Goal: Information Seeking & Learning: Learn about a topic

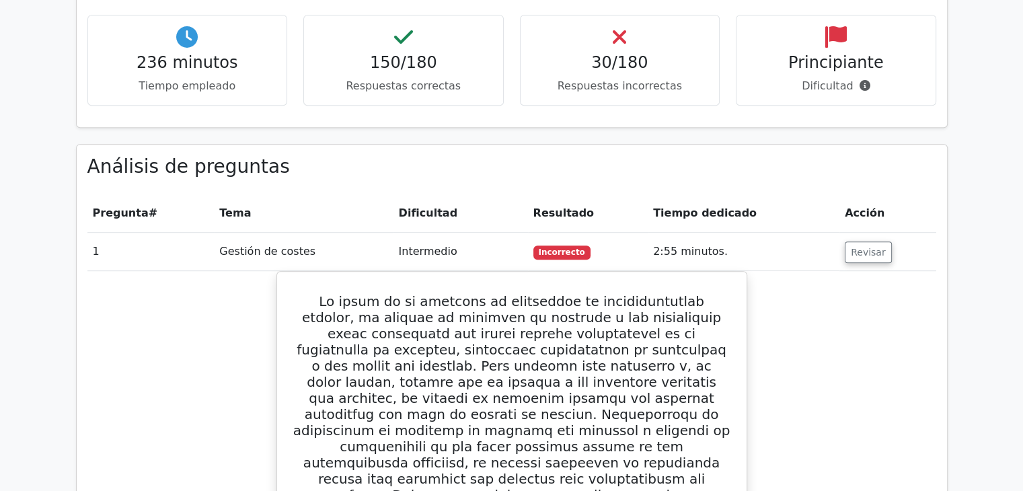
scroll to position [1009, 0]
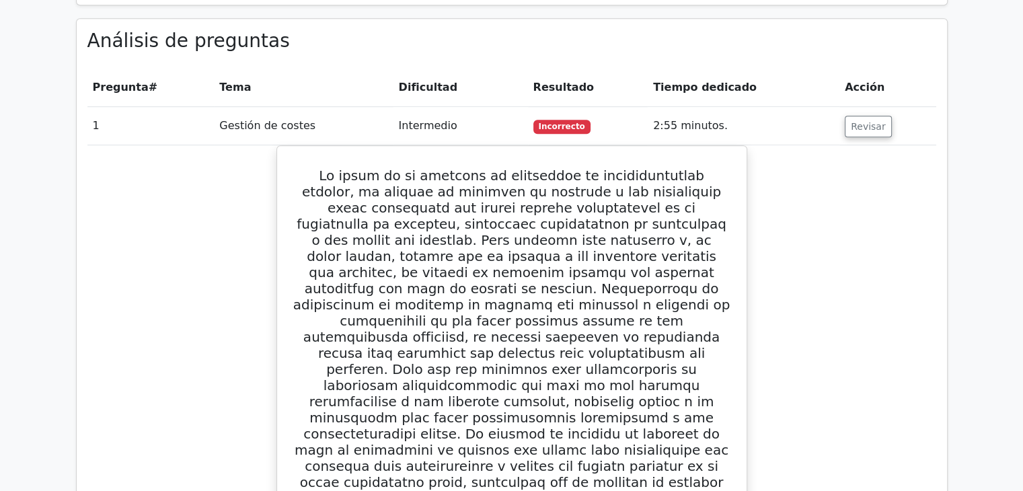
click at [565, 122] on font "Incorrecto" at bounding box center [561, 126] width 46 height 9
click at [565, 81] on font "Resultado" at bounding box center [563, 87] width 61 height 13
click at [559, 69] on th "Resultado" at bounding box center [588, 88] width 120 height 38
click at [543, 122] on font "Incorrecto" at bounding box center [561, 126] width 46 height 9
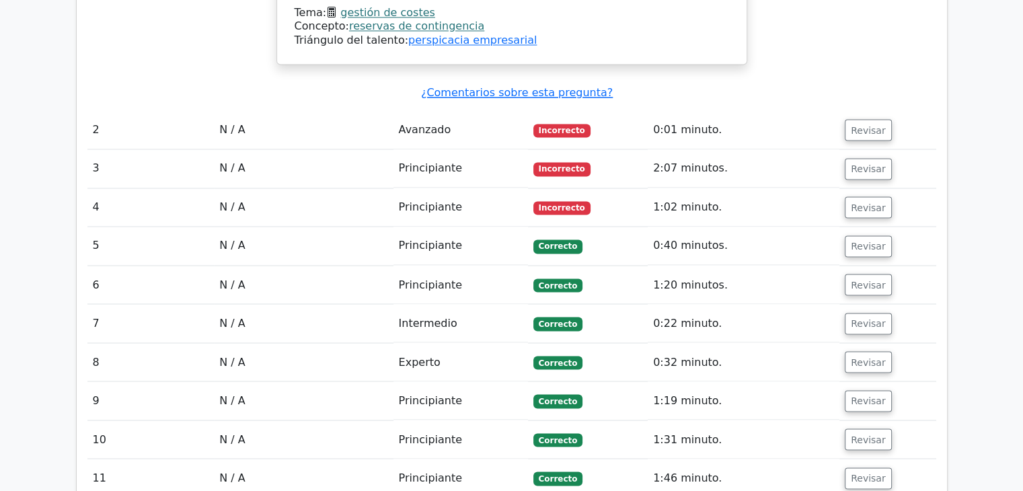
scroll to position [2185, 0]
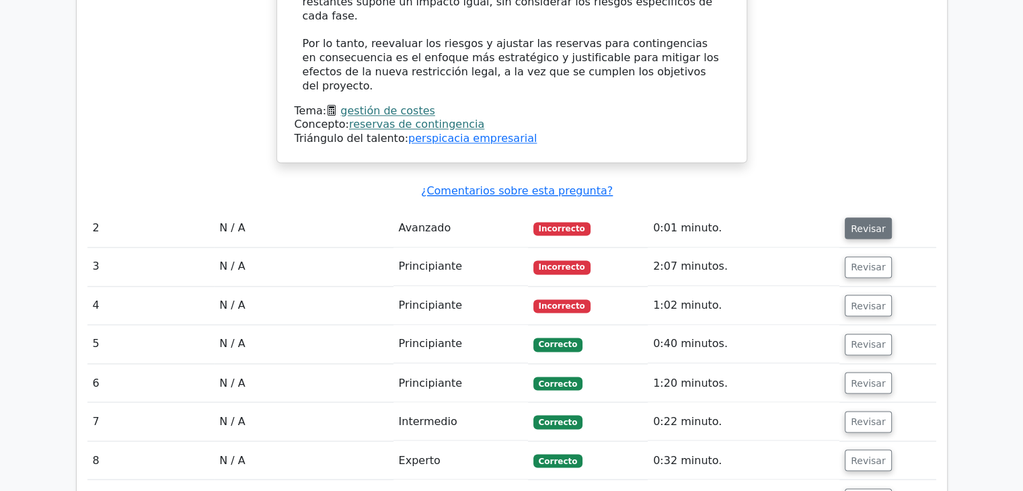
click at [861, 223] on font "Revisar" at bounding box center [868, 228] width 35 height 11
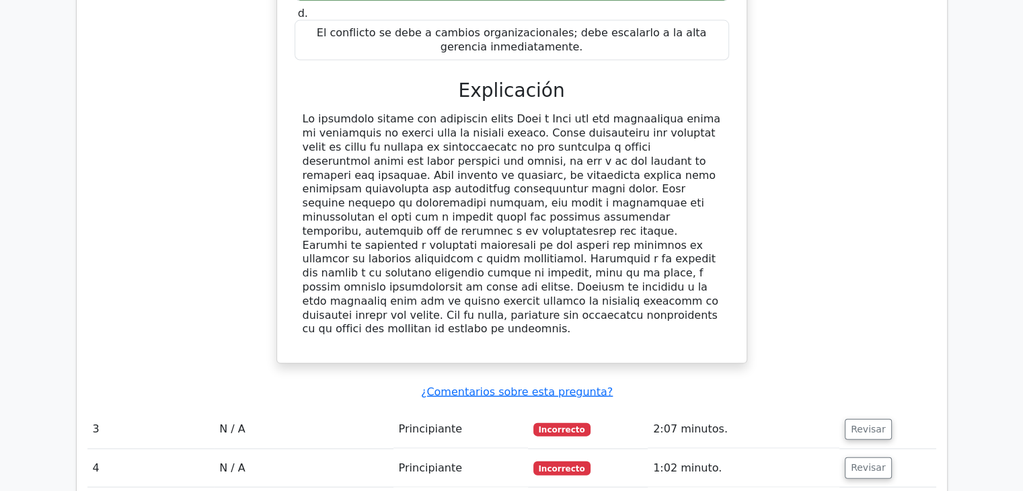
scroll to position [2832, 0]
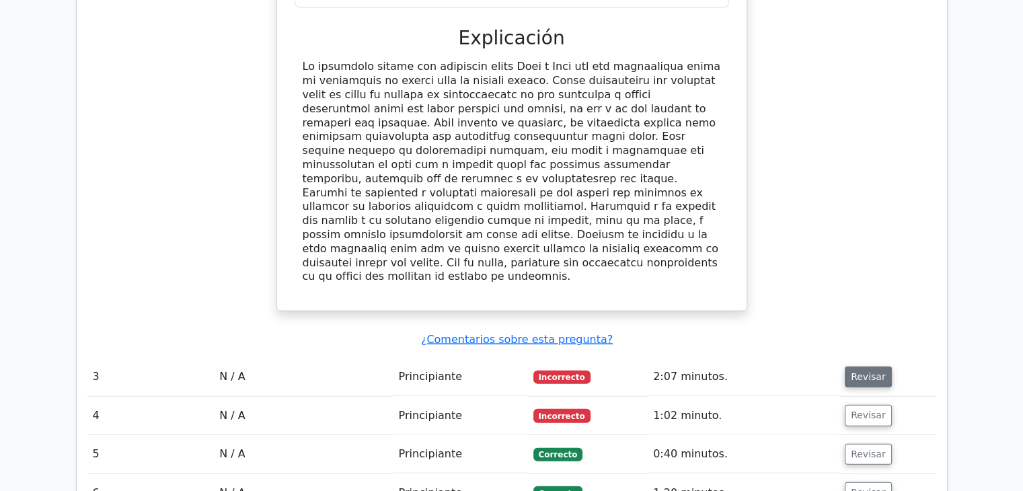
click at [859, 371] on font "Revisar" at bounding box center [868, 376] width 35 height 11
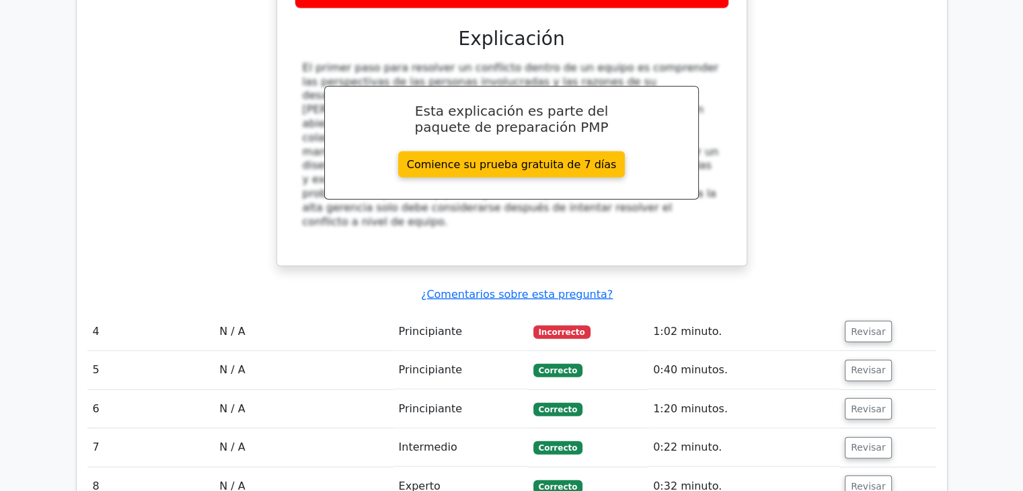
scroll to position [3588, 0]
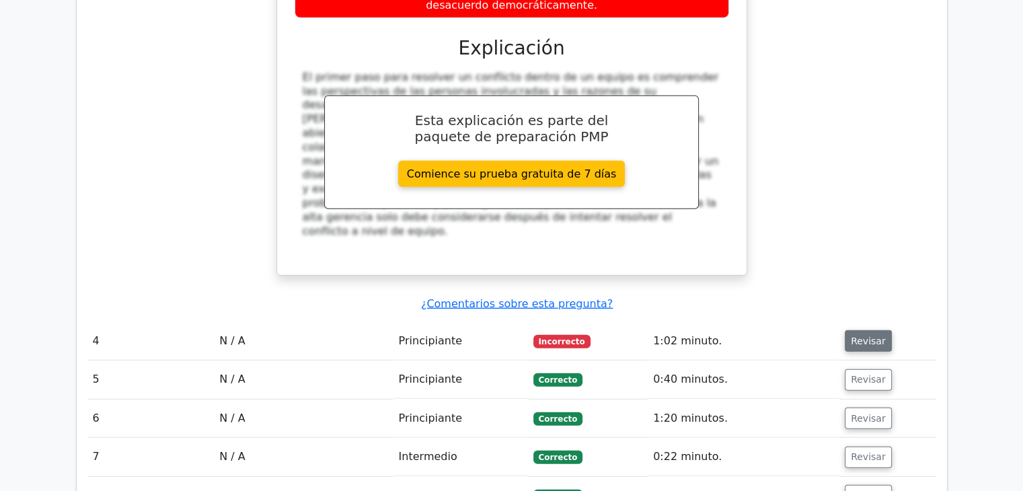
click at [859, 336] on font "Revisar" at bounding box center [868, 341] width 35 height 11
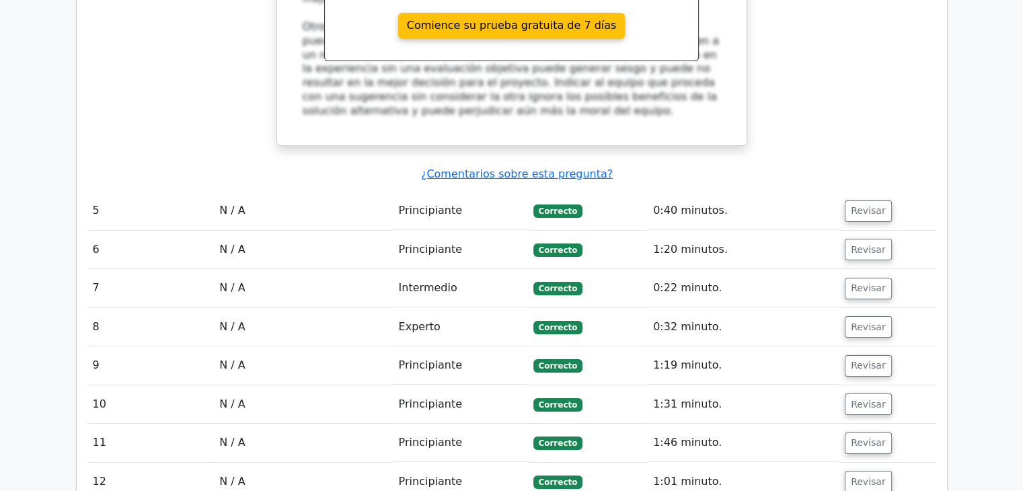
scroll to position [4542, 0]
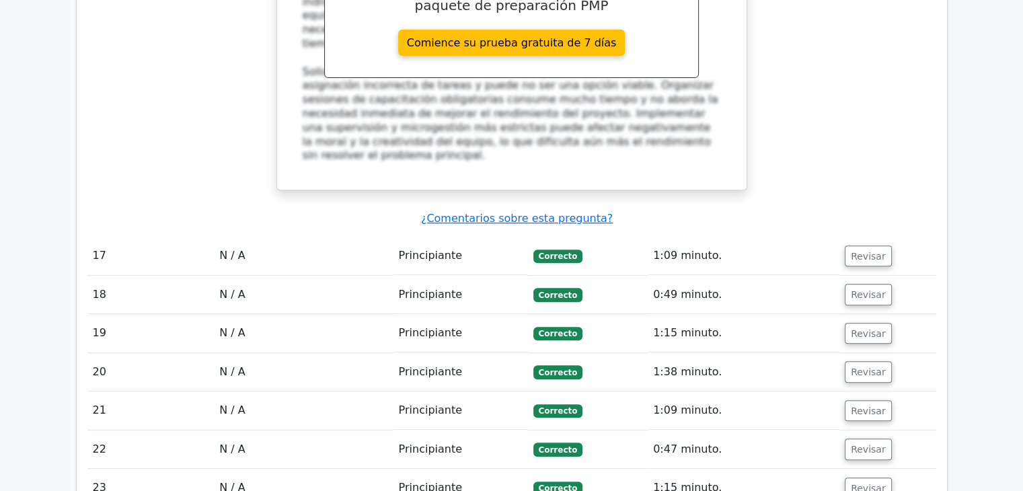
scroll to position [5692, 0]
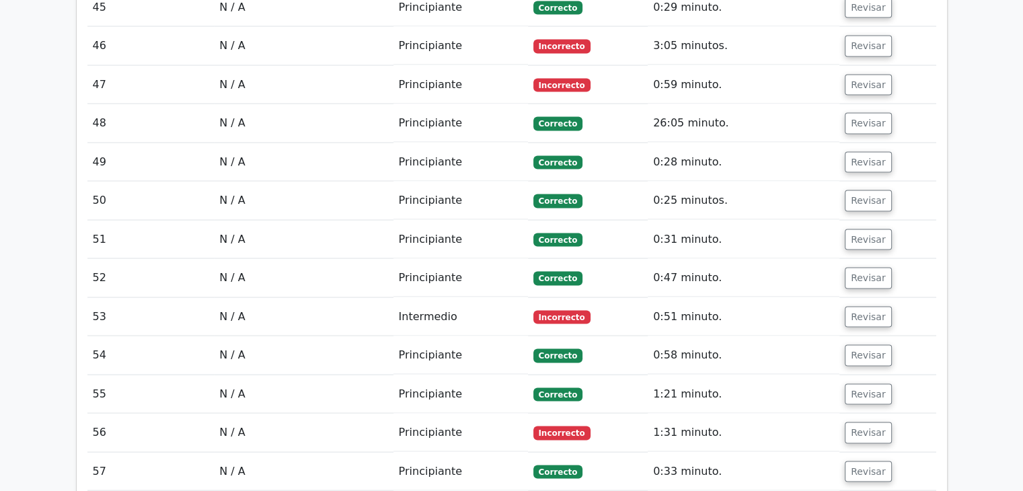
scroll to position [7970, 0]
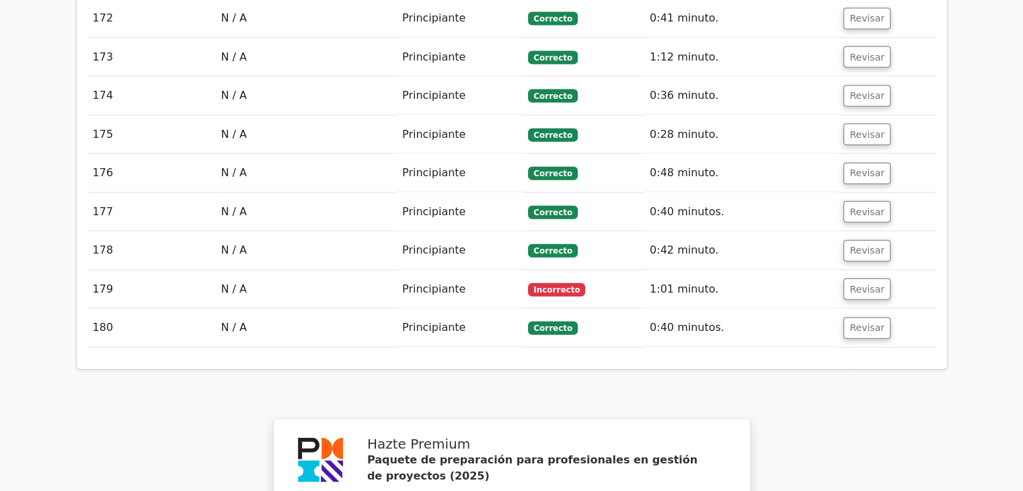
scroll to position [13327, 0]
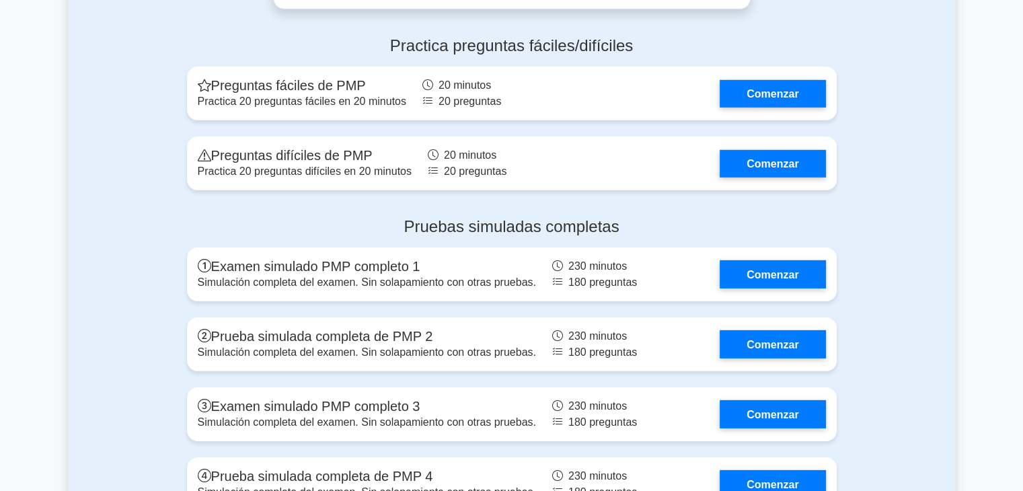
scroll to position [4073, 0]
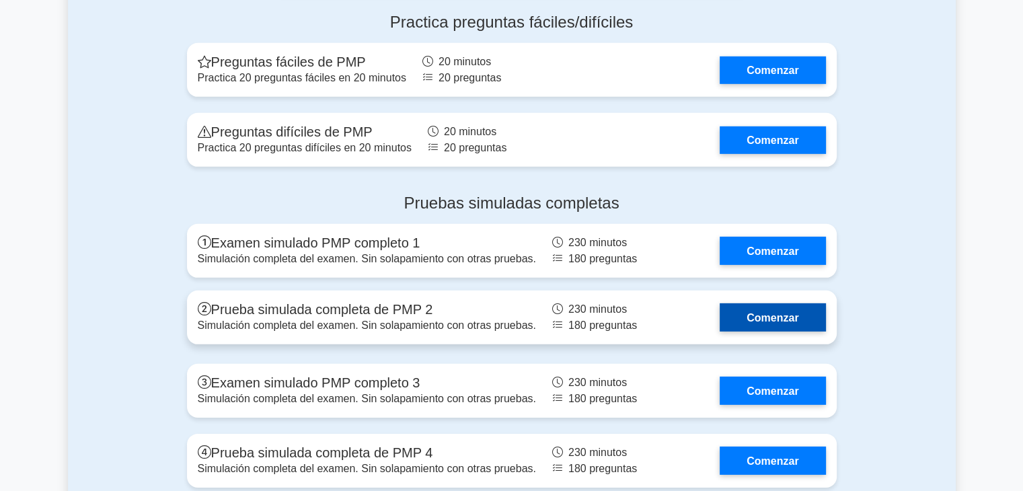
click at [776, 311] on link "Comenzar" at bounding box center [772, 317] width 106 height 28
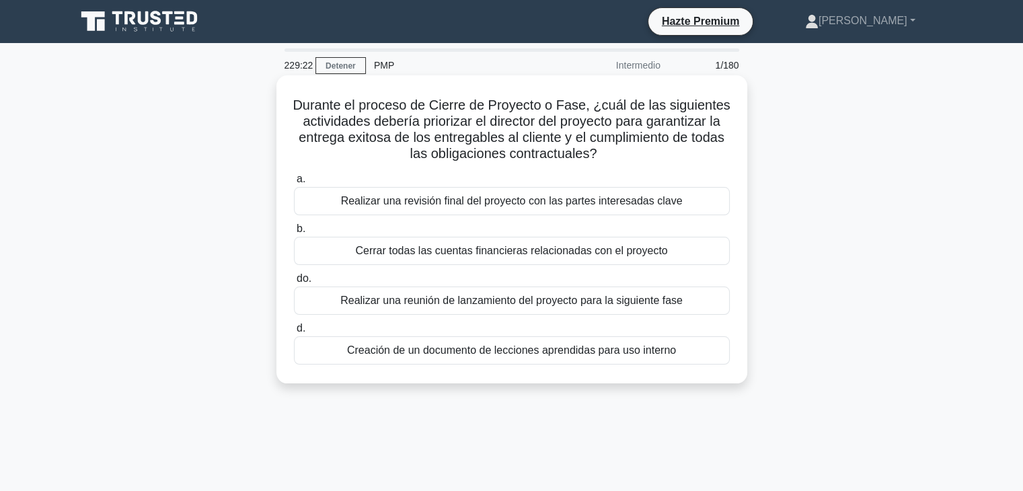
click at [543, 353] on font "Creación de un documento de lecciones aprendidas para uso interno" at bounding box center [511, 349] width 329 height 11
click at [294, 333] on input "d. Creación de un documento de lecciones aprendidas para uso interno" at bounding box center [294, 328] width 0 height 9
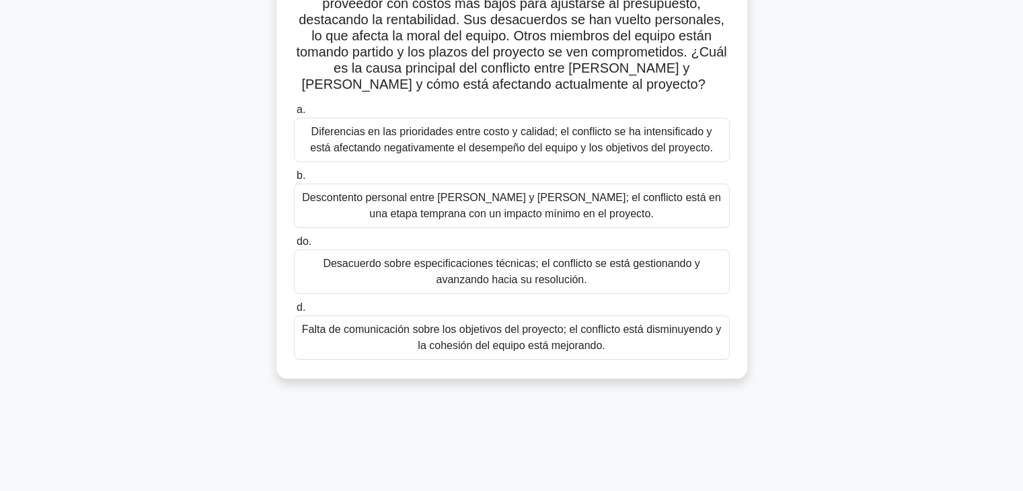
scroll to position [134, 0]
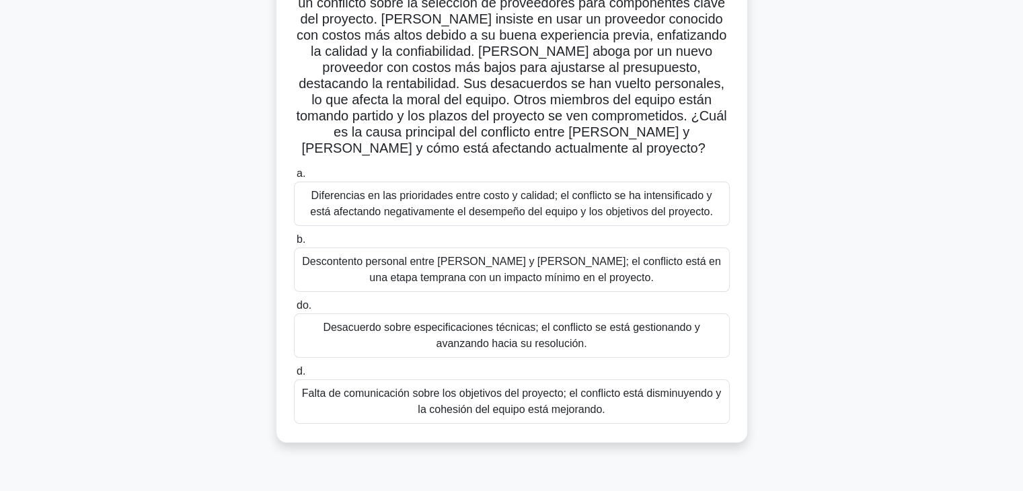
click at [466, 190] on font "Diferencias en las prioridades entre costo y calidad; el conflicto se ha intens…" at bounding box center [511, 204] width 403 height 28
click at [294, 178] on input "a. Diferencias en las prioridades entre costo y calidad; el conflicto se ha int…" at bounding box center [294, 173] width 0 height 9
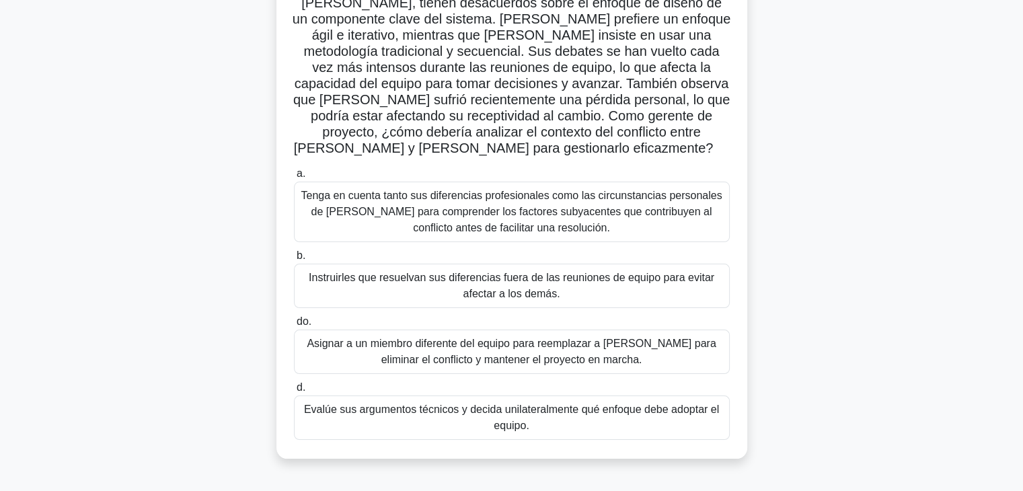
click at [668, 216] on font "Tenga en cuenta tanto sus diferencias profesionales como las circunstancias per…" at bounding box center [512, 212] width 424 height 48
click at [294, 178] on input "a. Tenga en cuenta tanto sus diferencias profesionales como las circunstancias …" at bounding box center [294, 173] width 0 height 9
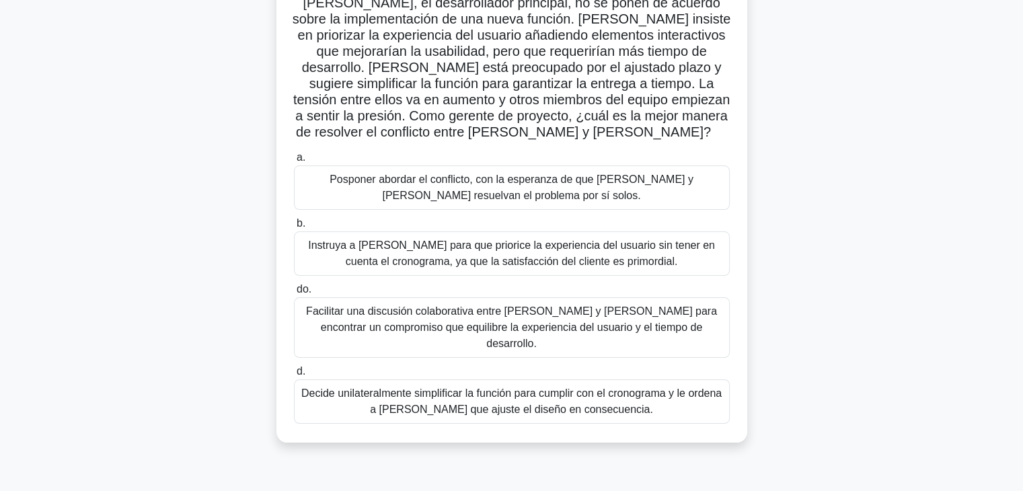
click at [565, 321] on font "Facilitar una discusión colaborativa entre Alex y Jamie para encontrar un compr…" at bounding box center [511, 327] width 411 height 44
click at [294, 294] on input "do. Facilitar una discusión colaborativa entre Alex y Jamie para encontrar un c…" at bounding box center [294, 289] width 0 height 9
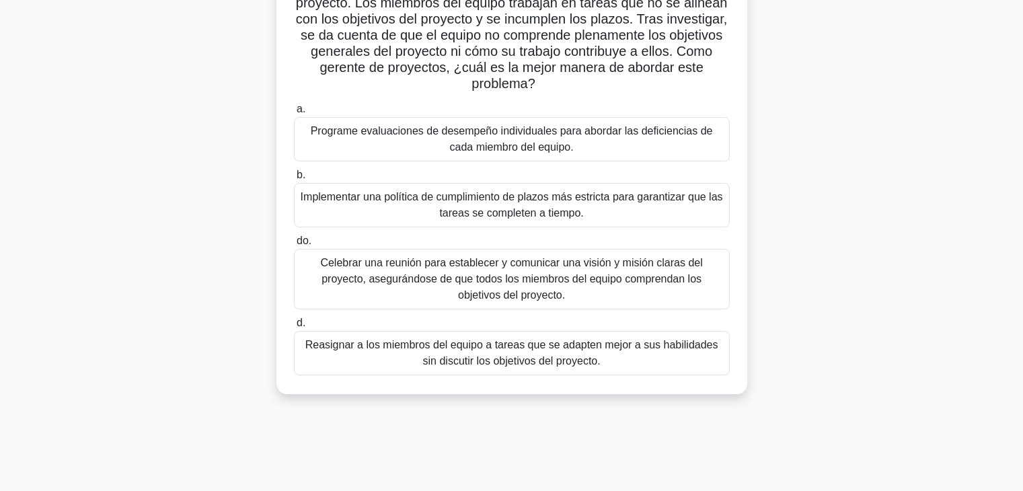
click at [629, 283] on font "Celebrar una reunión para establecer y comunicar una visión y misión claras del…" at bounding box center [511, 279] width 382 height 44
click at [294, 245] on input "do. Celebrar una reunión para establecer y comunicar una visión y misión claras…" at bounding box center [294, 241] width 0 height 9
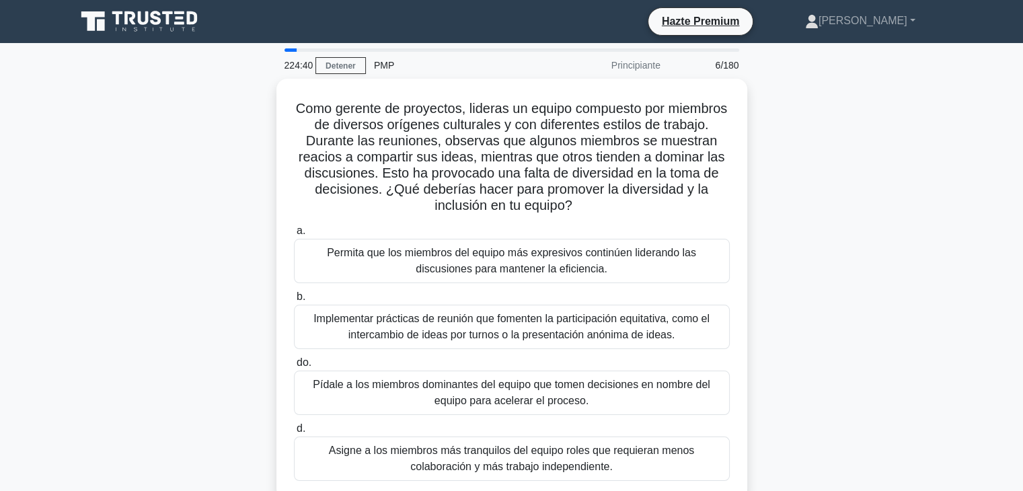
scroll to position [0, 0]
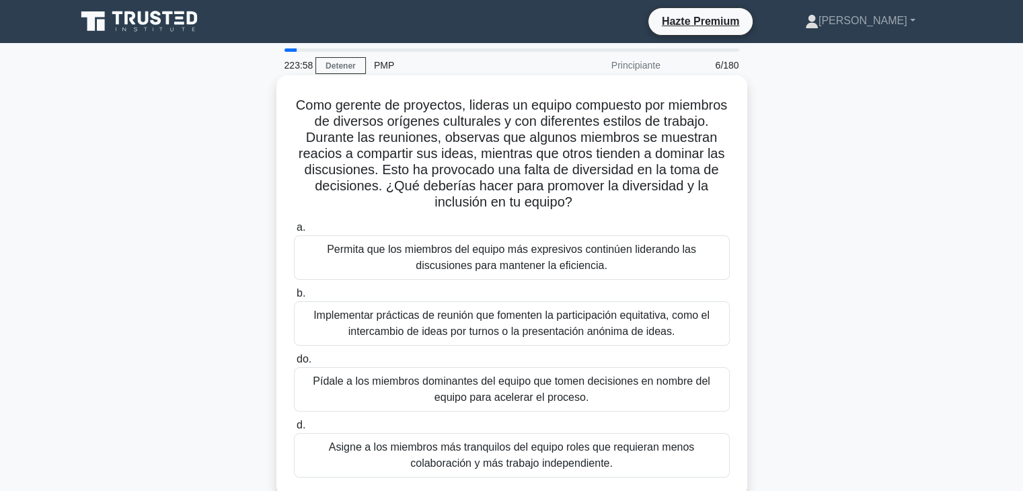
click at [578, 331] on font "Implementar prácticas de reunión que fomenten la participación equitativa, como…" at bounding box center [511, 323] width 396 height 28
click at [294, 298] on input "b. Implementar prácticas de reunión que fomenten la participación equitativa, c…" at bounding box center [294, 293] width 0 height 9
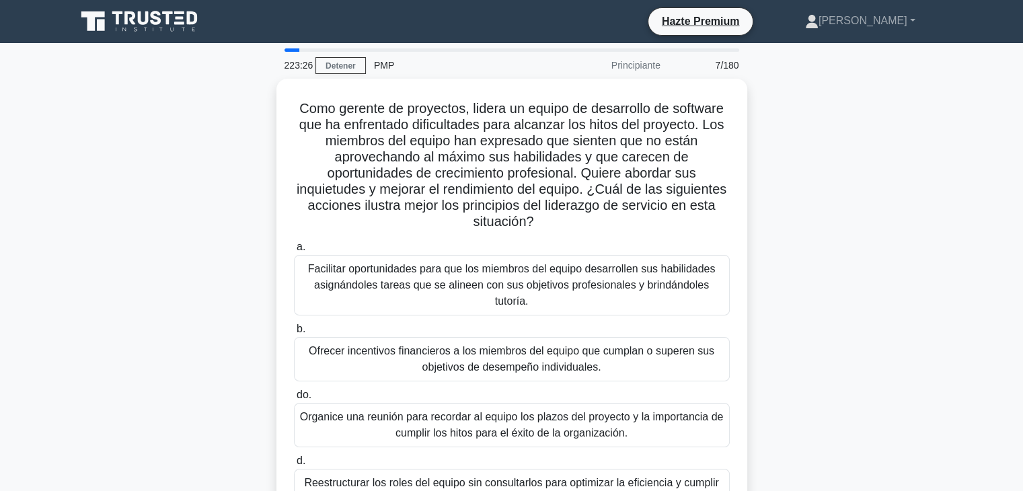
scroll to position [67, 0]
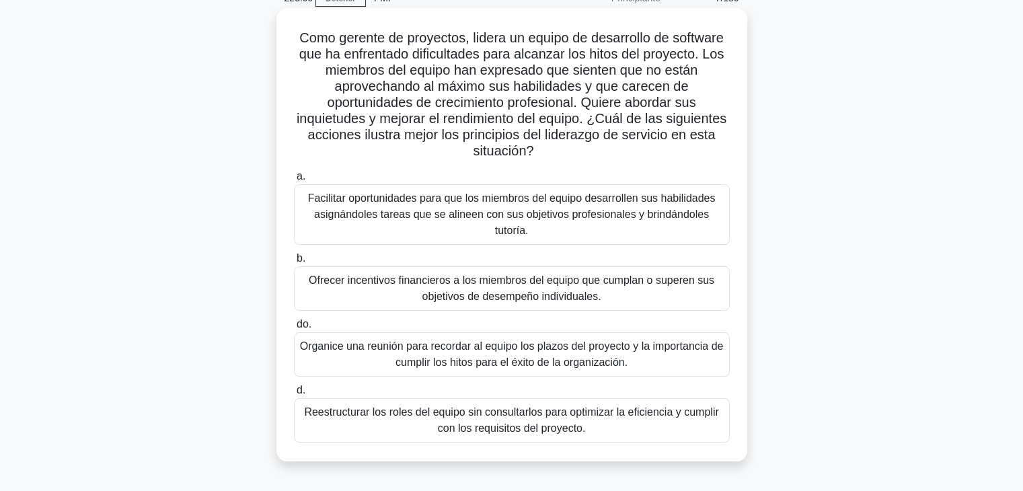
click at [601, 221] on font "Facilitar oportunidades para que los miembros del equipo desarrollen sus habili…" at bounding box center [511, 214] width 407 height 44
click at [294, 181] on input "a. Facilitar oportunidades para que los miembros del equipo desarrollen sus hab…" at bounding box center [294, 176] width 0 height 9
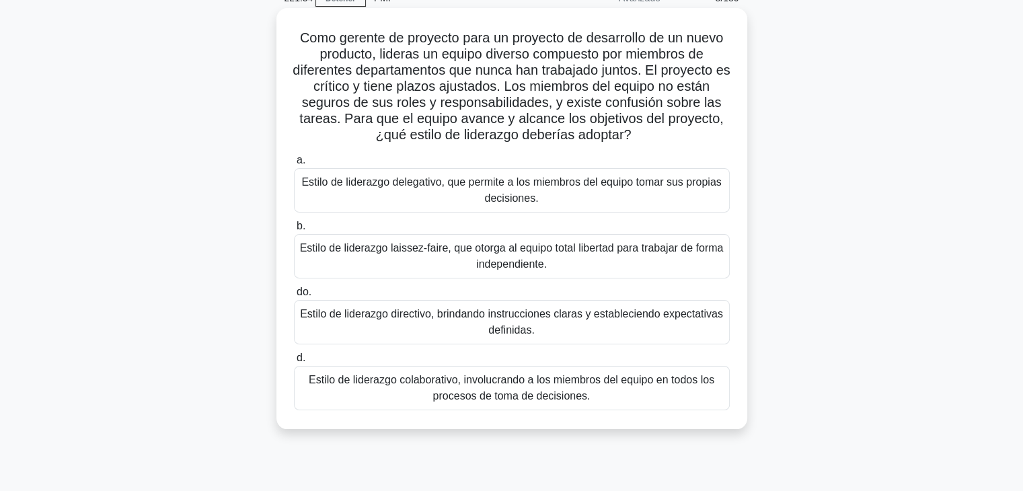
click at [617, 404] on div "Estilo de liderazgo colaborativo, involucrando a los miembros del equipo en tod…" at bounding box center [512, 388] width 436 height 44
click at [294, 362] on input "d. Estilo de liderazgo colaborativo, involucrando a los miembros del equipo en …" at bounding box center [294, 358] width 0 height 9
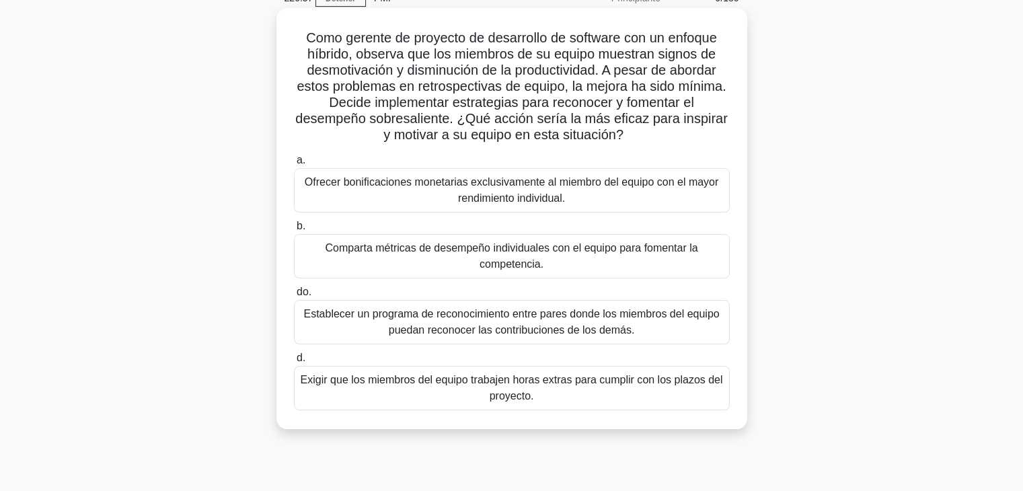
click at [672, 323] on font "Establecer un programa de reconocimiento entre pares donde los miembros del equ…" at bounding box center [512, 322] width 424 height 32
click at [294, 297] on input "do. Establecer un programa de reconocimiento entre pares donde los miembros del…" at bounding box center [294, 292] width 0 height 9
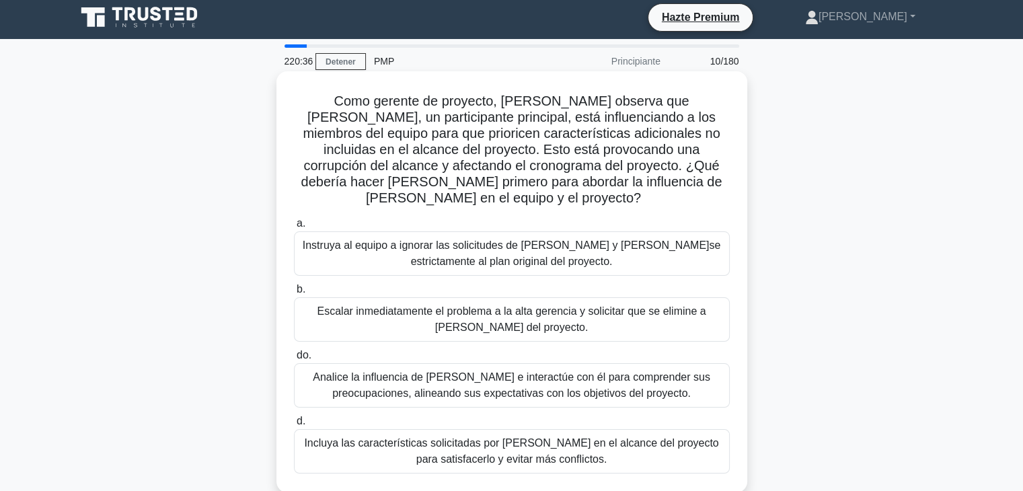
scroll to position [0, 0]
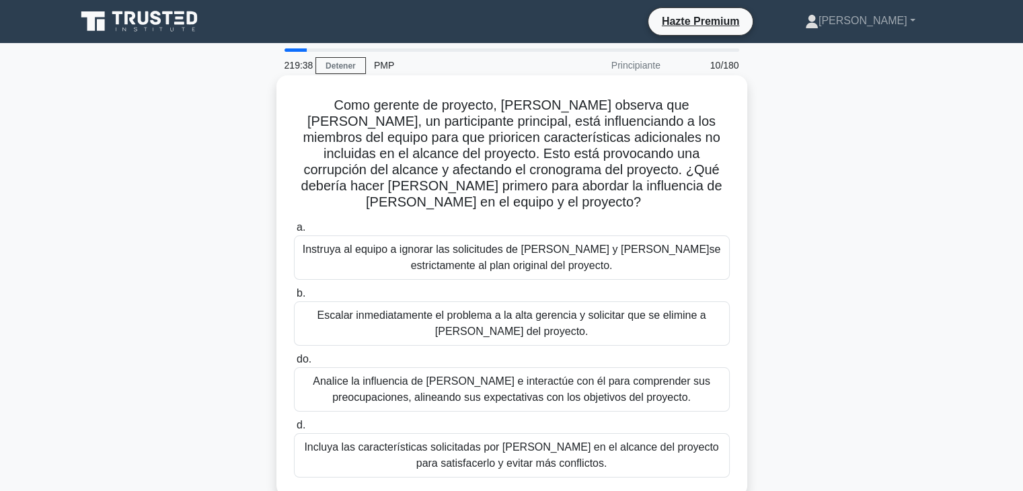
click at [598, 380] on font "Analice la influencia de John e interactúe con él para comprender sus preocupac…" at bounding box center [511, 389] width 397 height 28
click at [294, 364] on input "do. Analice la influencia de John e interactúe con él para comprender sus preoc…" at bounding box center [294, 359] width 0 height 9
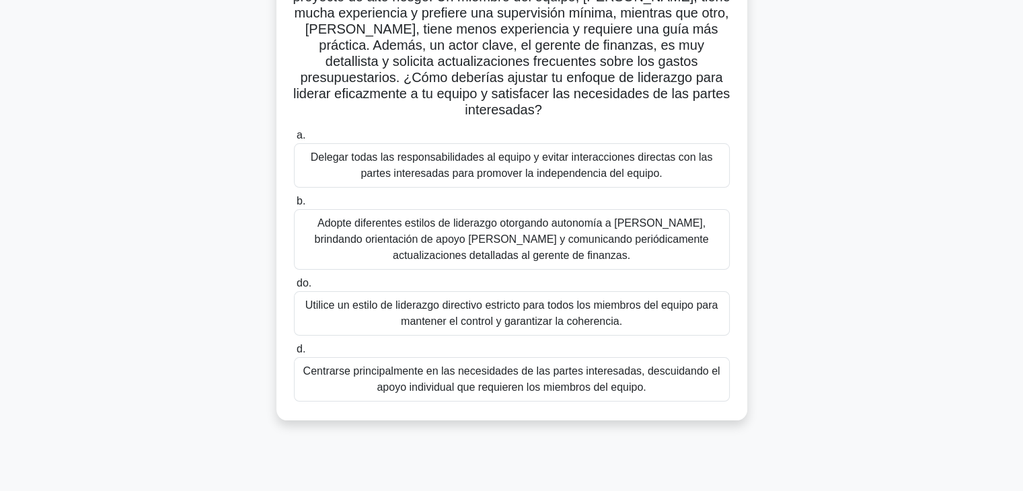
scroll to position [134, 0]
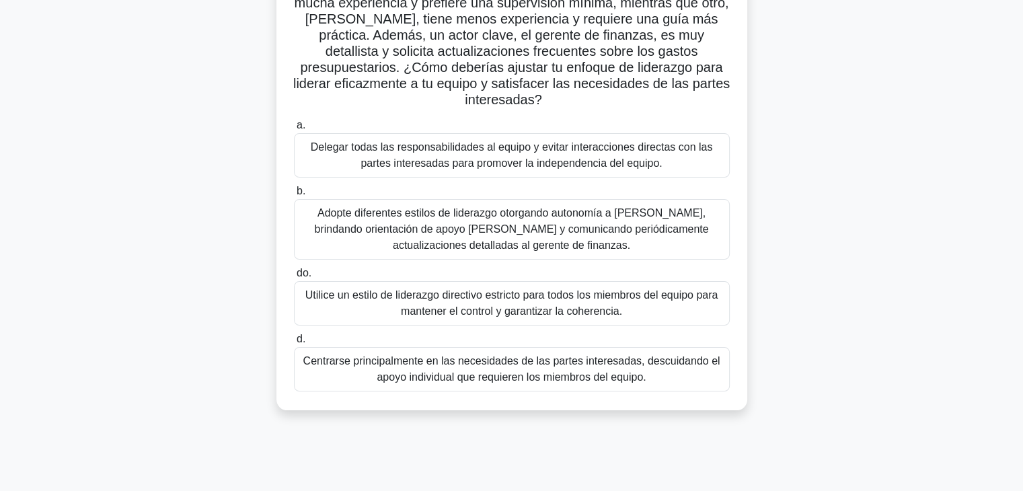
click at [547, 224] on font "Adopte diferentes estilos de liderazgo otorgando autonomía a Alex, brindando or…" at bounding box center [511, 229] width 394 height 44
click at [294, 196] on input "b. Adopte diferentes estilos de liderazgo otorgando autonomía a Alex, brindando…" at bounding box center [294, 191] width 0 height 9
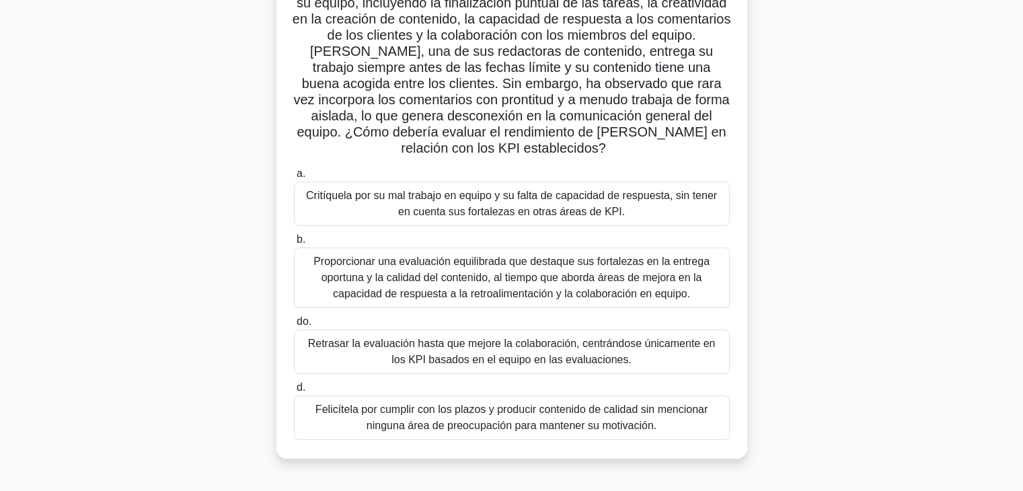
click at [570, 296] on font "Proporcionar una evaluación equilibrada que destaque sus fortalezas en la entre…" at bounding box center [511, 278] width 396 height 44
click at [294, 244] on input "b. Proporcionar una evaluación equilibrada que destaque sus fortalezas en la en…" at bounding box center [294, 239] width 0 height 9
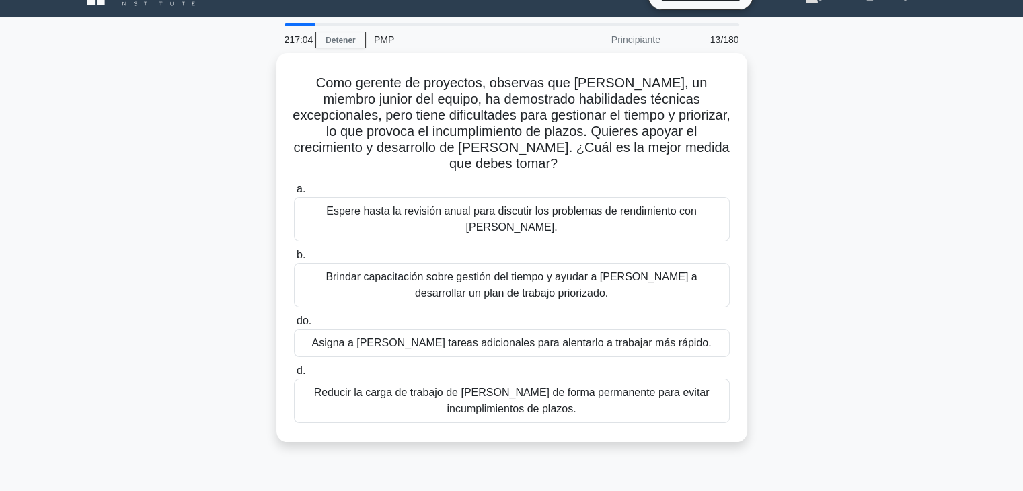
scroll to position [0, 0]
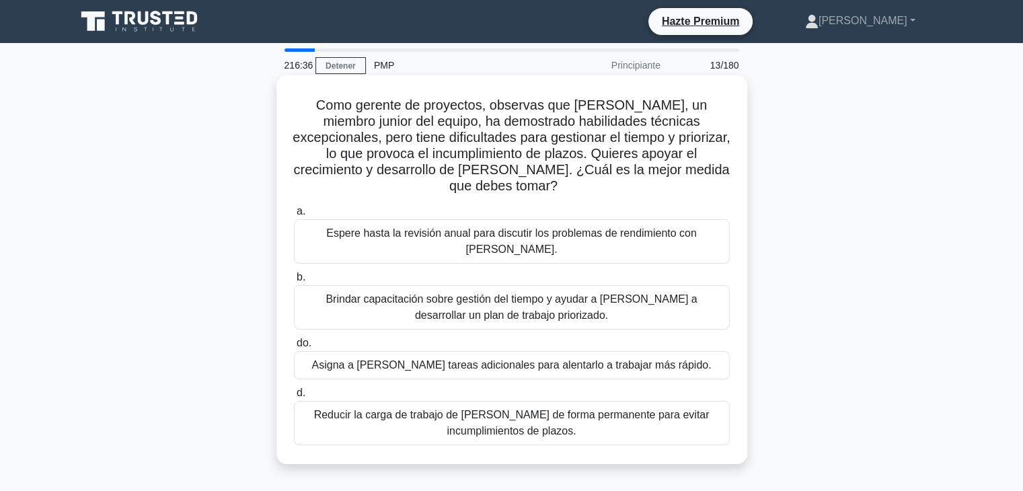
click at [574, 291] on font "Brindar capacitación sobre gestión del tiempo y ayudar a Alex a desarrollar un …" at bounding box center [512, 307] width 424 height 32
click at [294, 280] on input "b. Brindar capacitación sobre gestión del tiempo y ayudar a Alex a desarrollar …" at bounding box center [294, 277] width 0 height 9
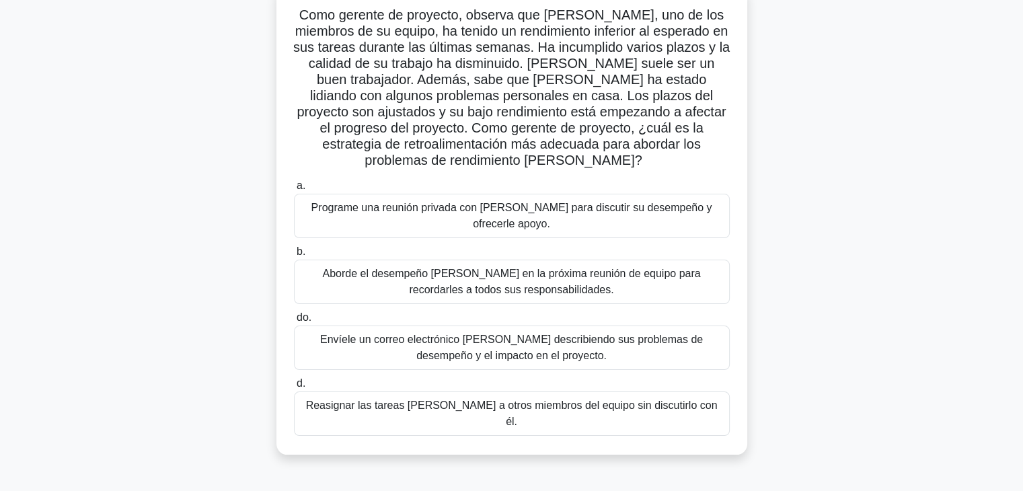
scroll to position [67, 0]
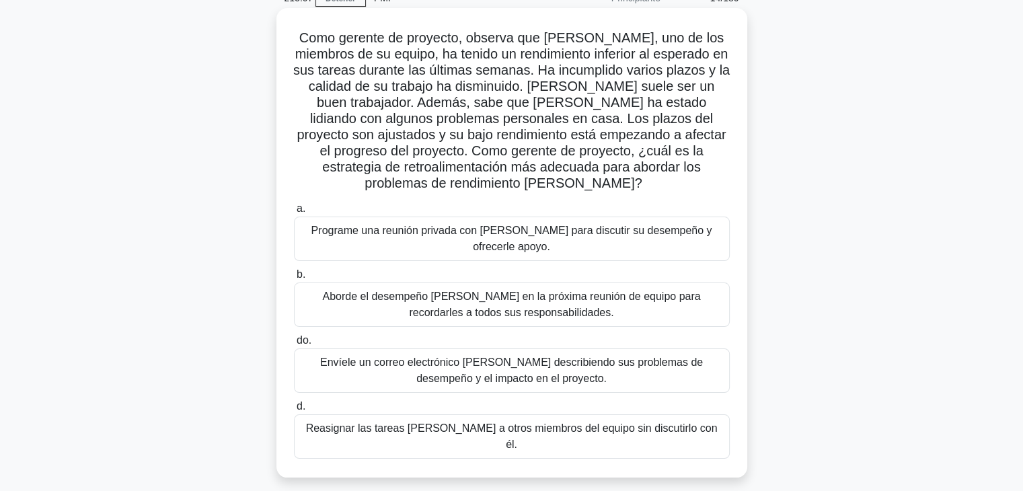
click at [599, 231] on font "Programe una reunión privada con Carlos para discutir su desempeño y ofrecerle …" at bounding box center [511, 239] width 401 height 28
click at [294, 213] on input "a. Programe una reunión privada con Carlos para discutir su desempeño y ofrecer…" at bounding box center [294, 208] width 0 height 9
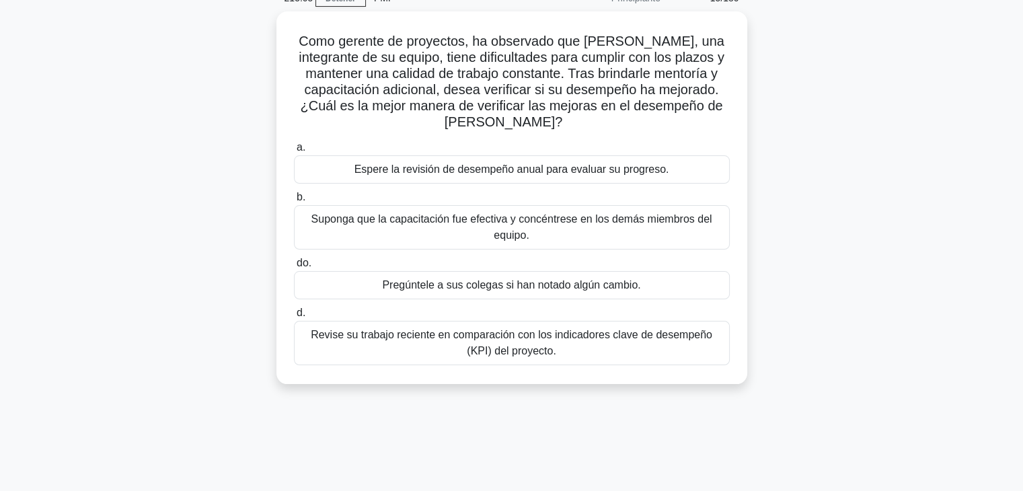
scroll to position [0, 0]
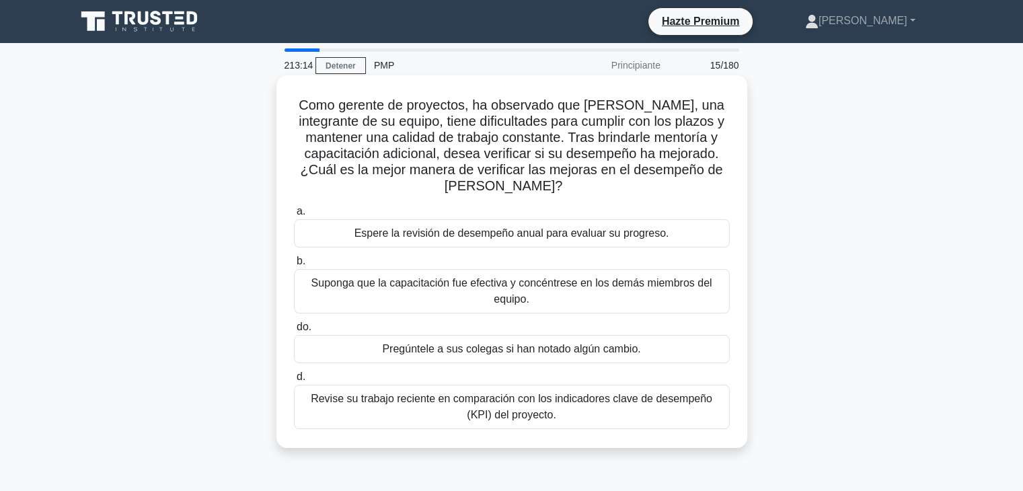
click at [631, 393] on font "Revise su trabajo reciente en comparación con los indicadores clave de desempeñ…" at bounding box center [511, 407] width 401 height 28
click at [294, 381] on input "d. Revise su trabajo reciente en comparación con los indicadores clave de desem…" at bounding box center [294, 376] width 0 height 9
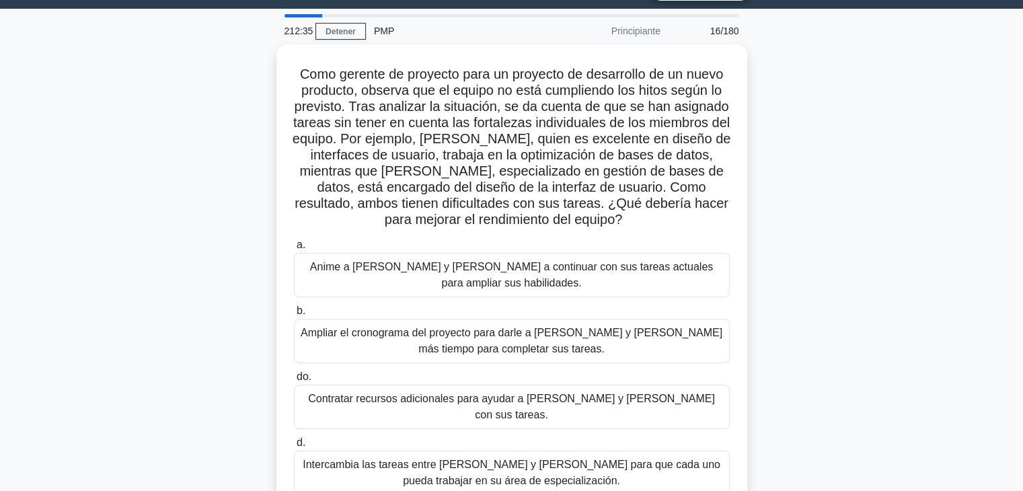
scroll to position [67, 0]
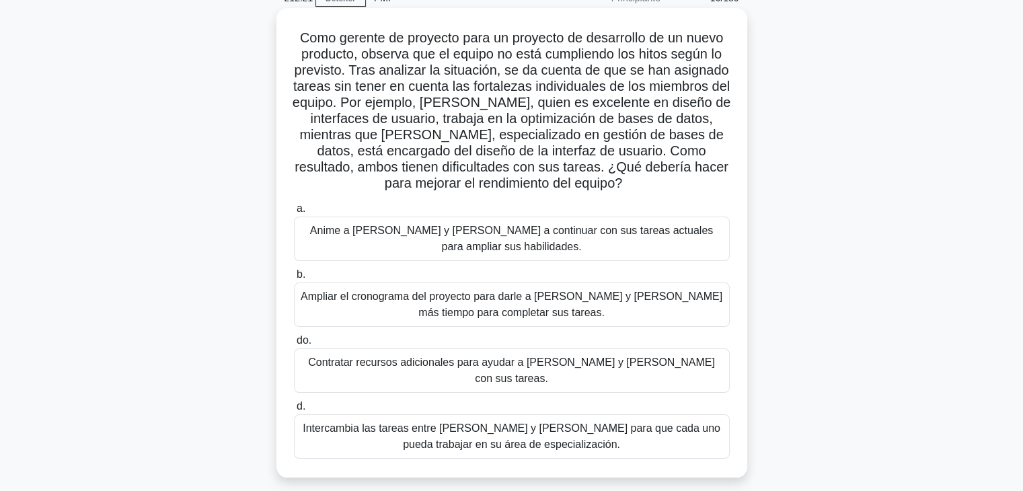
click at [599, 420] on font "Intercambia las tareas entre Alex y Sam para que cada uno pueda trabajar en su …" at bounding box center [512, 436] width 424 height 32
click at [294, 405] on input "d. Intercambia las tareas entre Alex y Sam para que cada uno pueda trabajar en …" at bounding box center [294, 406] width 0 height 9
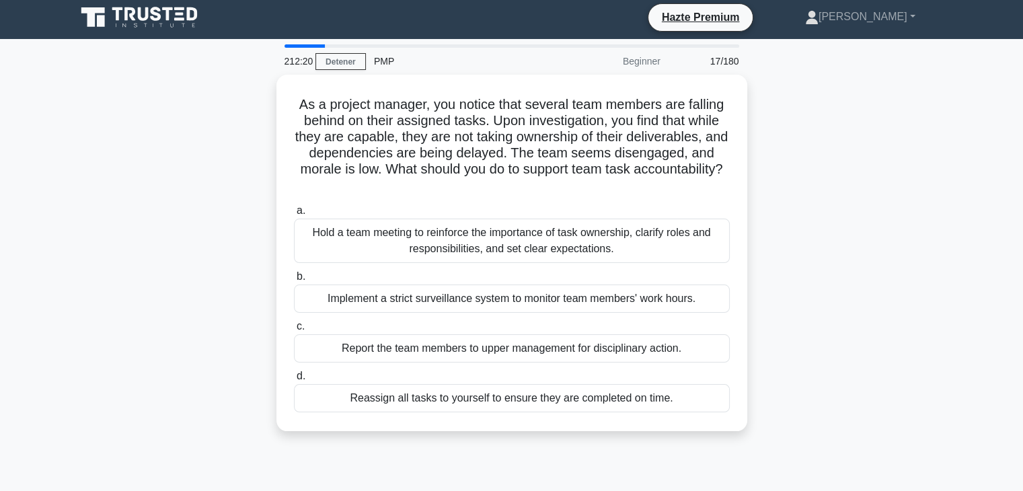
scroll to position [0, 0]
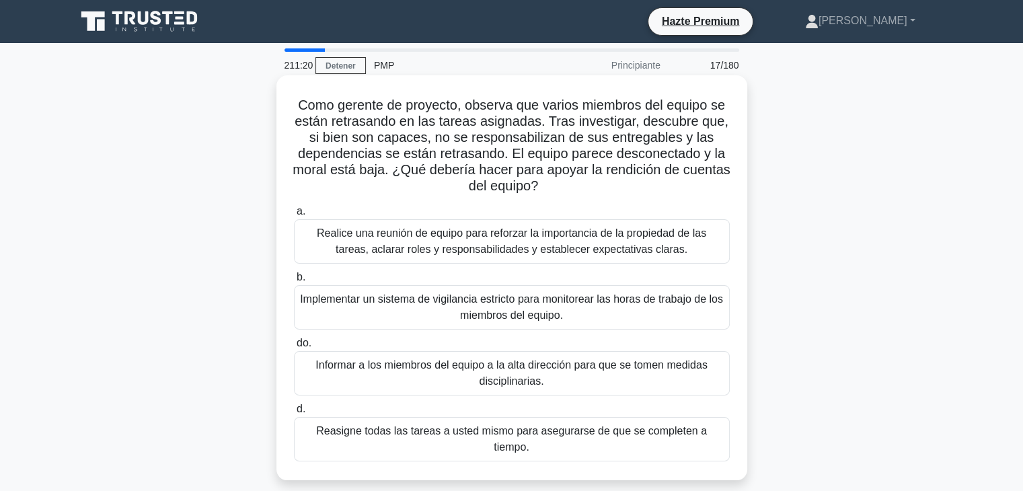
click at [637, 243] on font "Realice una reunión de equipo para reforzar la importancia de la propiedad de l…" at bounding box center [511, 241] width 389 height 28
click at [294, 216] on input "a. Realice una reunión de equipo para reforzar la importancia de la propiedad d…" at bounding box center [294, 211] width 0 height 9
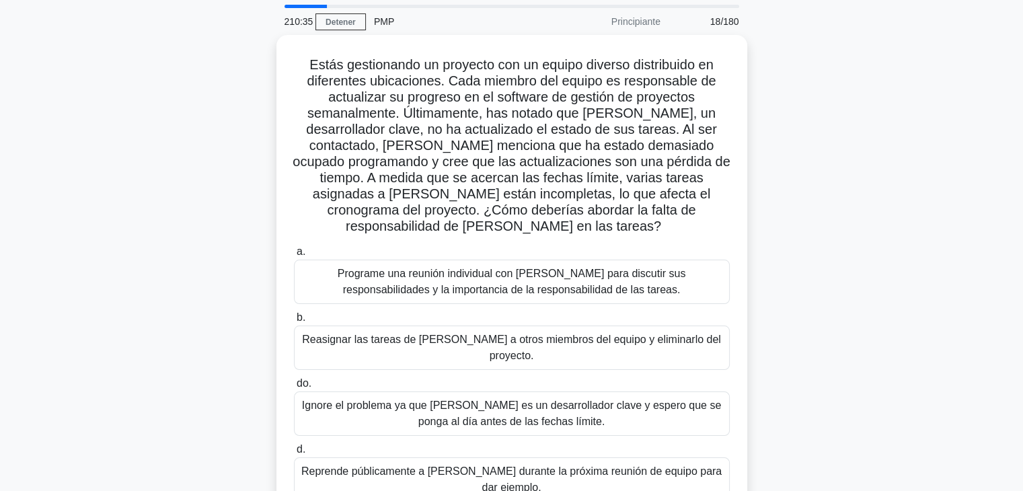
scroll to position [67, 0]
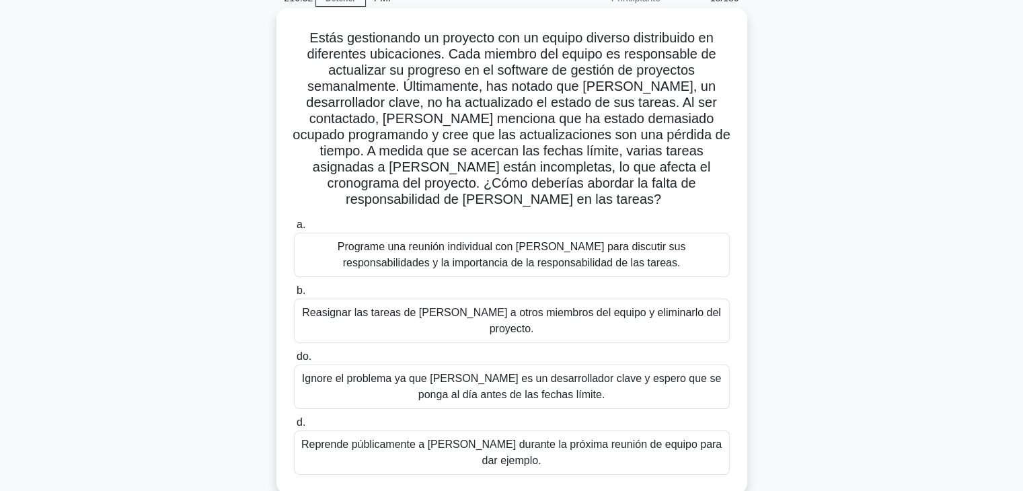
click at [613, 241] on font "Programe una reunión individual con Alex para discutir sus responsabilidades y …" at bounding box center [512, 255] width 348 height 28
click at [294, 229] on input "a. Programe una reunión individual con Alex para discutir sus responsabilidades…" at bounding box center [294, 225] width 0 height 9
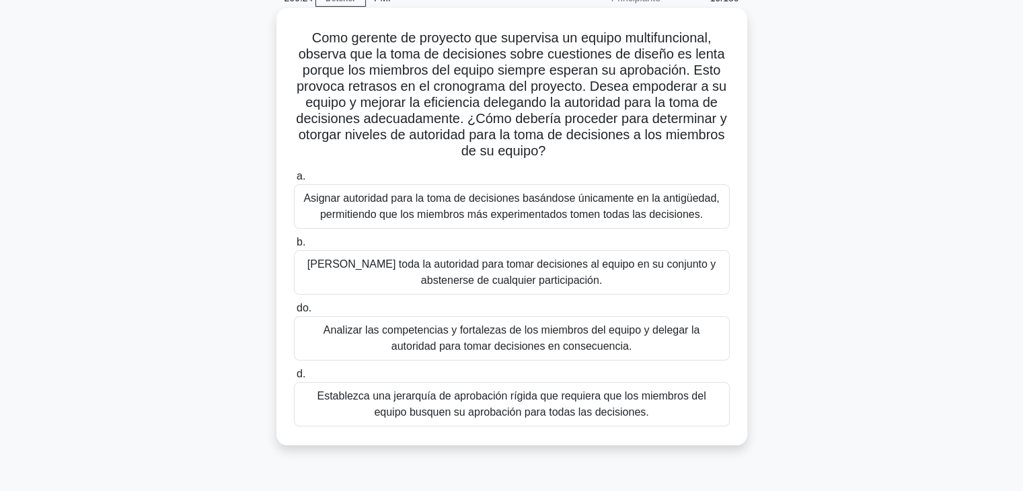
click at [557, 336] on font "Analizar las competencias y fortalezas de los miembros del equipo y delegar la …" at bounding box center [511, 338] width 376 height 28
click at [294, 313] on input "do. Analizar las competencias y fortalezas de los miembros del equipo y delegar…" at bounding box center [294, 308] width 0 height 9
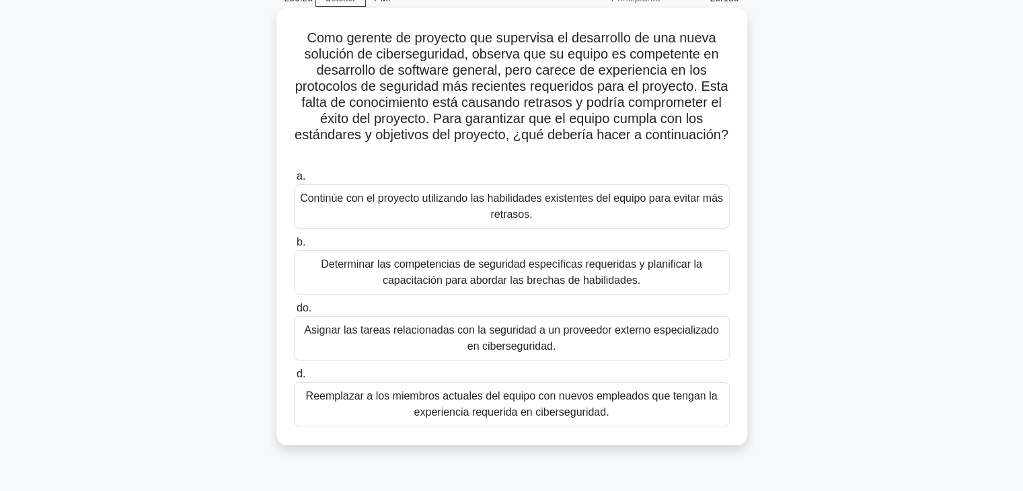
scroll to position [0, 0]
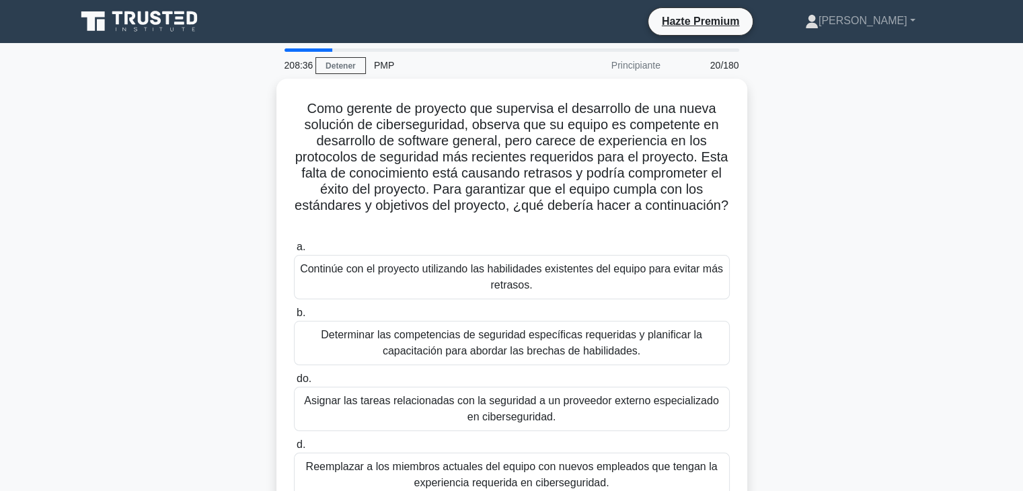
click at [831, 255] on div "Como gerente de proyecto que supervisa el desarrollo de una nueva solución de c…" at bounding box center [512, 305] width 888 height 453
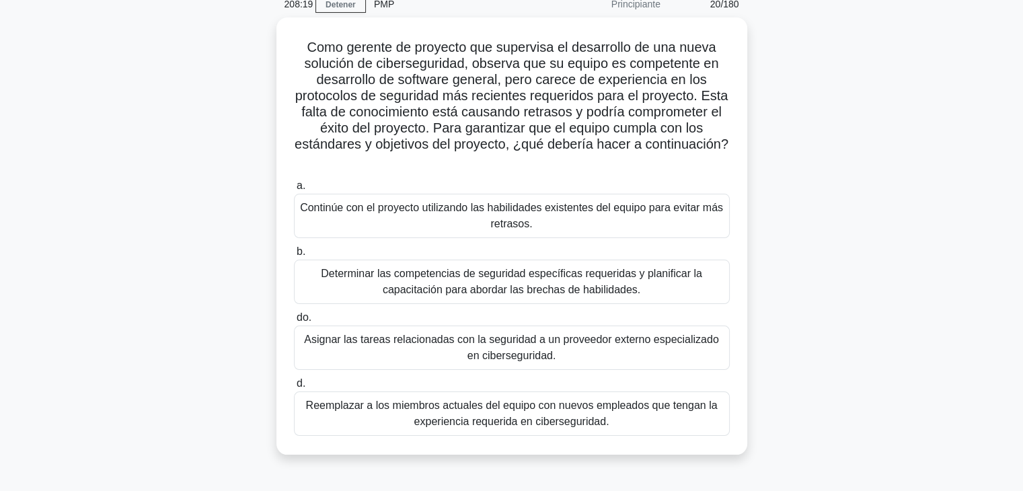
scroll to position [134, 0]
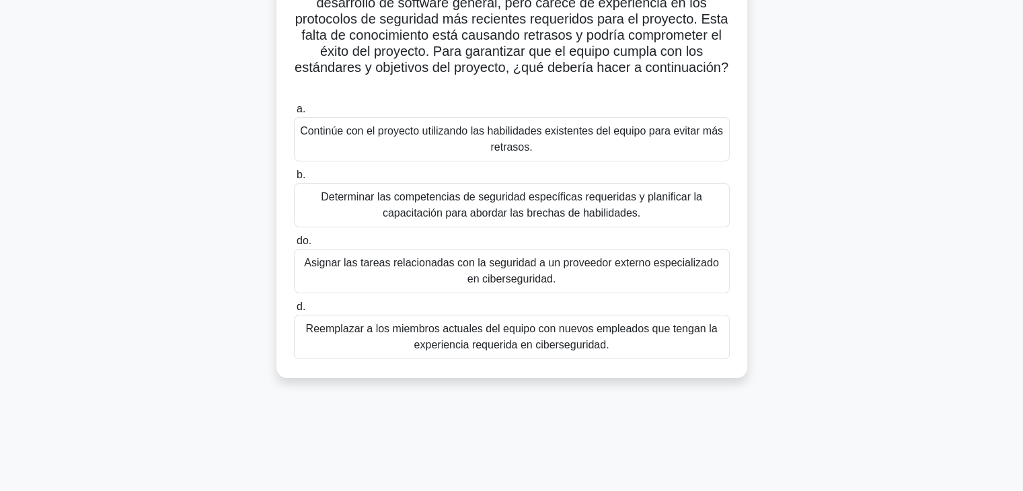
click at [674, 216] on font "Determinar las competencias de seguridad específicas requeridas y planificar la…" at bounding box center [512, 205] width 424 height 32
click at [294, 180] on input "b. Determinar las competencias de seguridad específicas requeridas y planificar…" at bounding box center [294, 175] width 0 height 9
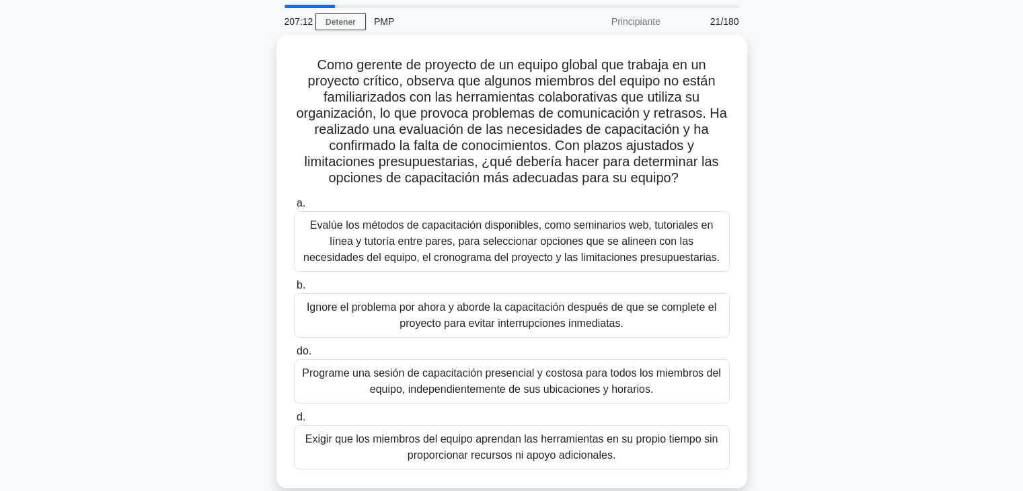
scroll to position [67, 0]
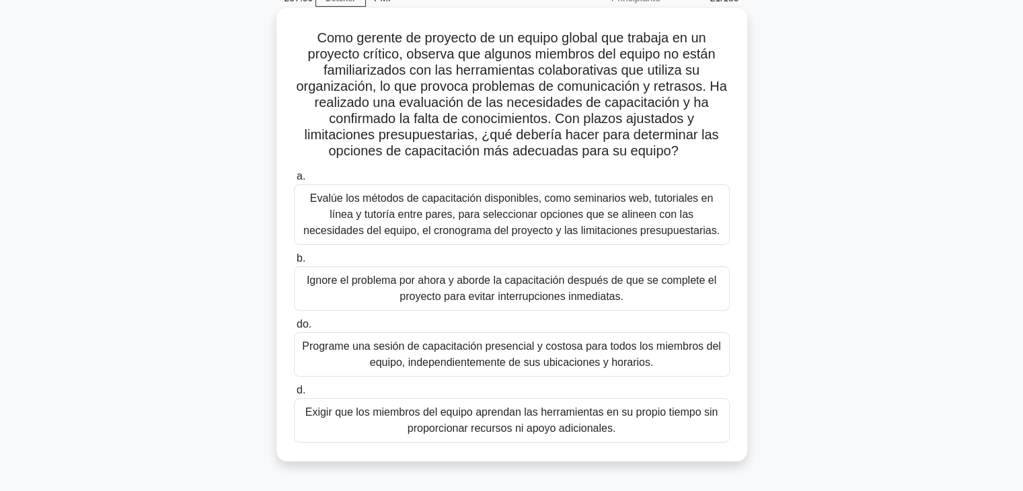
click at [417, 216] on font "Evalúe los métodos de capacitación disponibles, como seminarios web, tutoriales…" at bounding box center [511, 214] width 416 height 44
click at [294, 181] on input "a. Evalúe los métodos de capacitación disponibles, como seminarios web, tutoria…" at bounding box center [294, 176] width 0 height 9
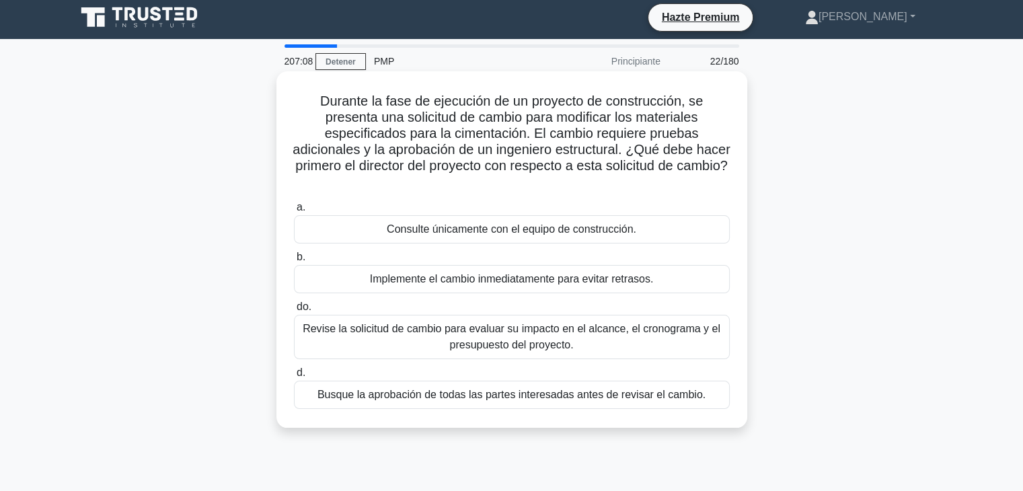
scroll to position [0, 0]
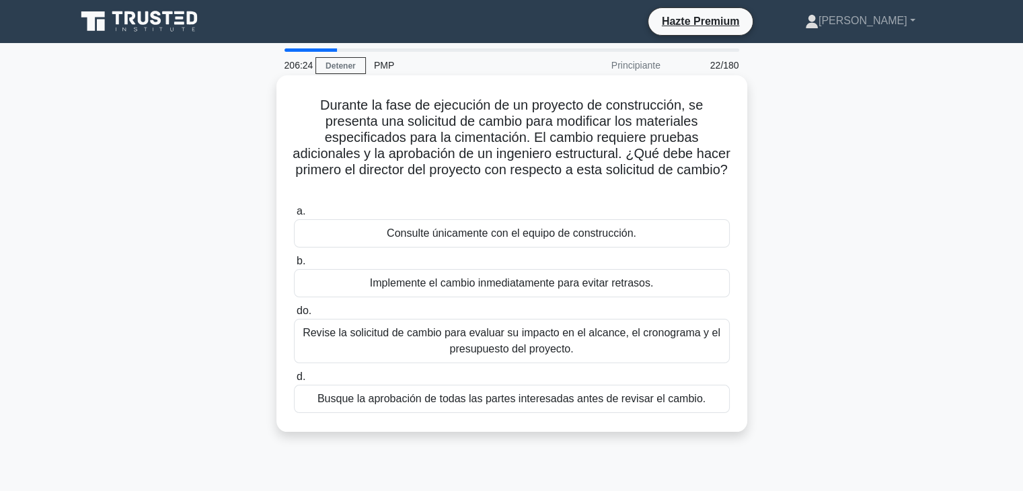
click at [674, 340] on font "Revise la solicitud de cambio para evaluar su impacto en el alcance, el cronogr…" at bounding box center [512, 341] width 424 height 32
click at [294, 315] on input "do. Revise la solicitud de cambio para evaluar su impacto en el alcance, el cro…" at bounding box center [294, 311] width 0 height 9
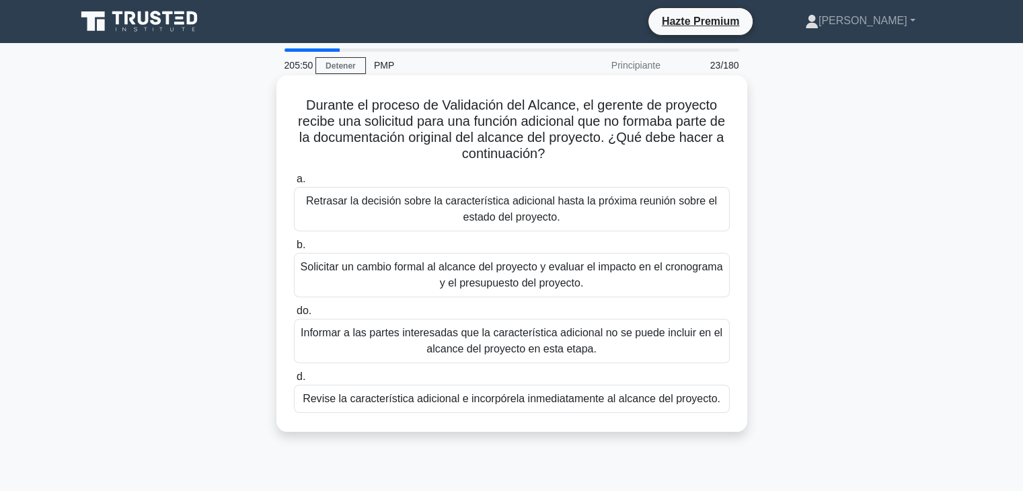
click at [635, 286] on font "Solicitar un cambio formal al alcance del proyecto y evaluar el impacto en el c…" at bounding box center [512, 275] width 424 height 32
click at [294, 249] on input "b. Solicitar un cambio formal al alcance del proyecto y evaluar el impacto en e…" at bounding box center [294, 245] width 0 height 9
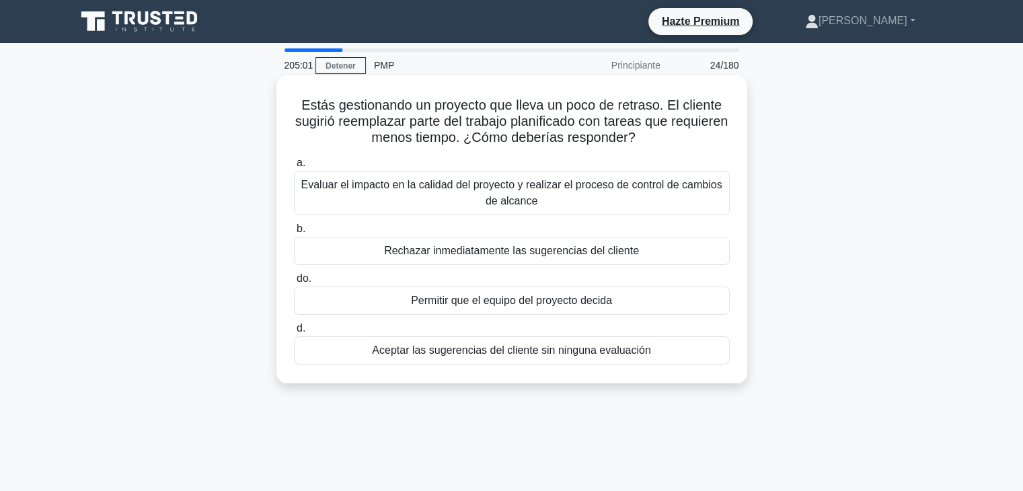
click at [538, 186] on font "Evaluar el impacto en la calidad del proyecto y realizar el proceso de control …" at bounding box center [511, 193] width 421 height 28
click at [294, 167] on input "a. Evaluar el impacto en la calidad del proyecto y realizar el proceso de contr…" at bounding box center [294, 163] width 0 height 9
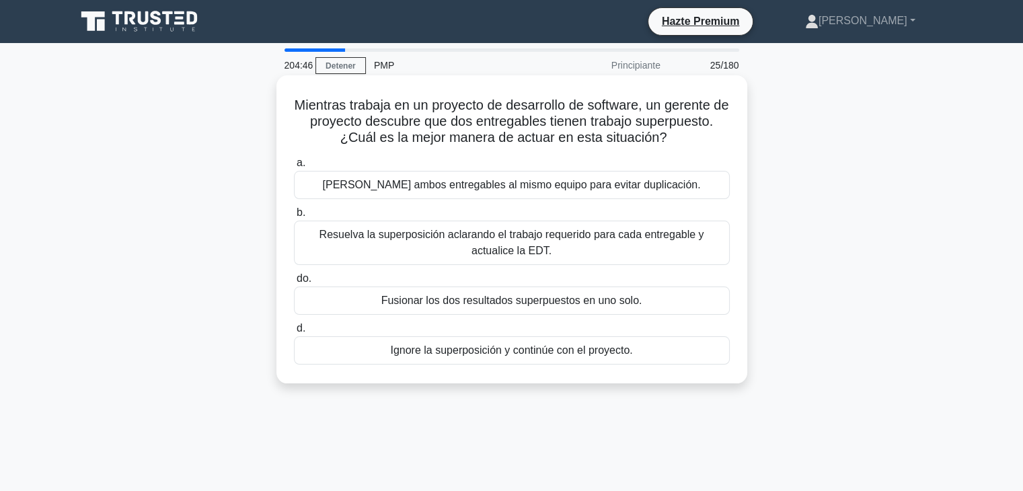
click at [539, 247] on font "Resuelva la superposición aclarando el trabajo requerido para cada entregable y…" at bounding box center [512, 243] width 424 height 32
click at [294, 217] on input "b. Resuelva la superposición aclarando el trabajo requerido para cada entregabl…" at bounding box center [294, 212] width 0 height 9
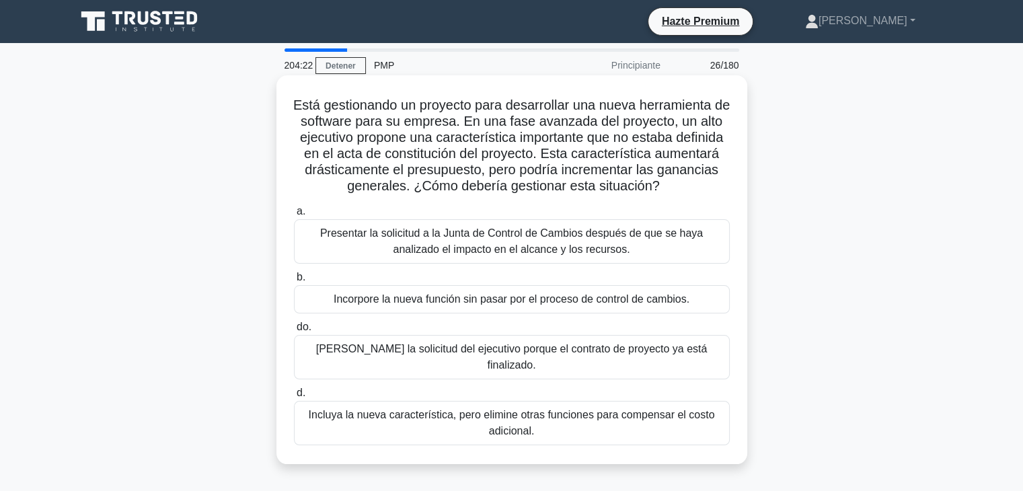
click at [647, 244] on font "Presentar la solicitud a la Junta de Control de Cambios después de que se haya …" at bounding box center [512, 241] width 424 height 32
click at [294, 216] on input "a. Presentar la solicitud a la Junta de Control de Cambios después de que se ha…" at bounding box center [294, 211] width 0 height 9
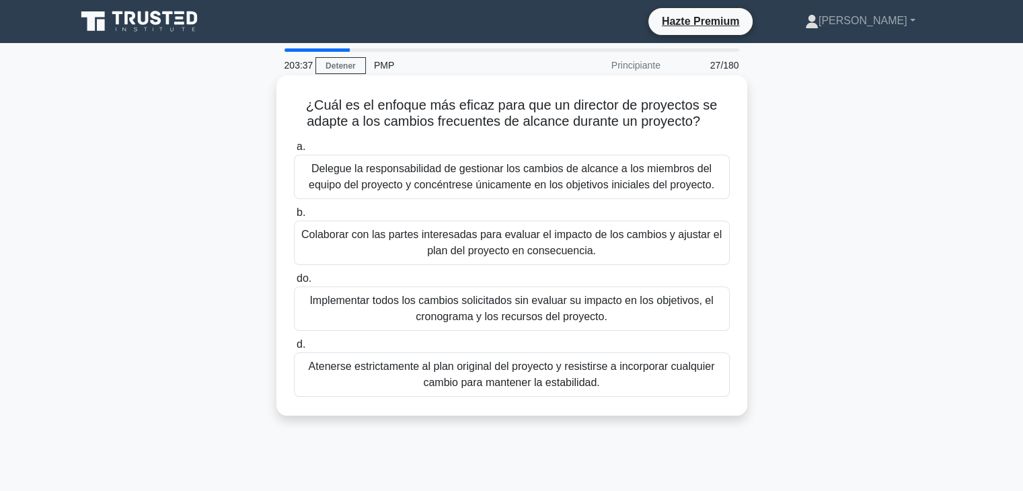
click at [543, 235] on font "Colaborar con las partes interesadas para evaluar el impacto de los cambios y a…" at bounding box center [511, 243] width 420 height 28
click at [294, 217] on input "b. Colaborar con las partes interesadas para evaluar el impacto de los cambios …" at bounding box center [294, 212] width 0 height 9
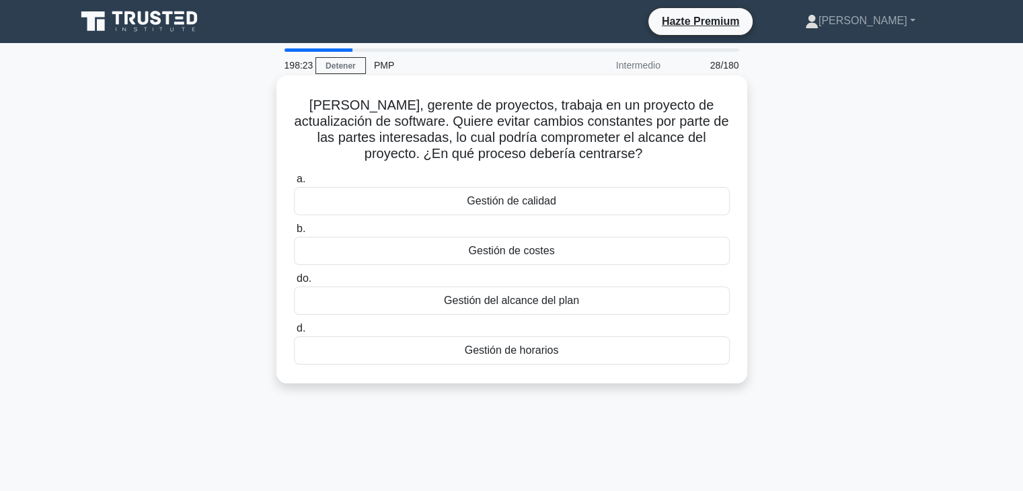
click at [551, 251] on font "Gestión de costes" at bounding box center [511, 250] width 86 height 11
click at [294, 233] on input "b. Gestión de costes" at bounding box center [294, 229] width 0 height 9
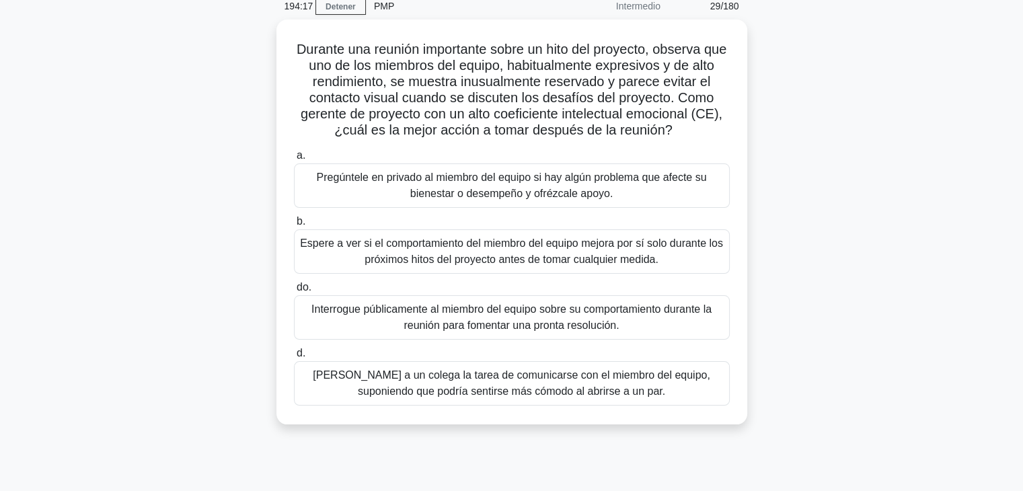
scroll to position [61, 0]
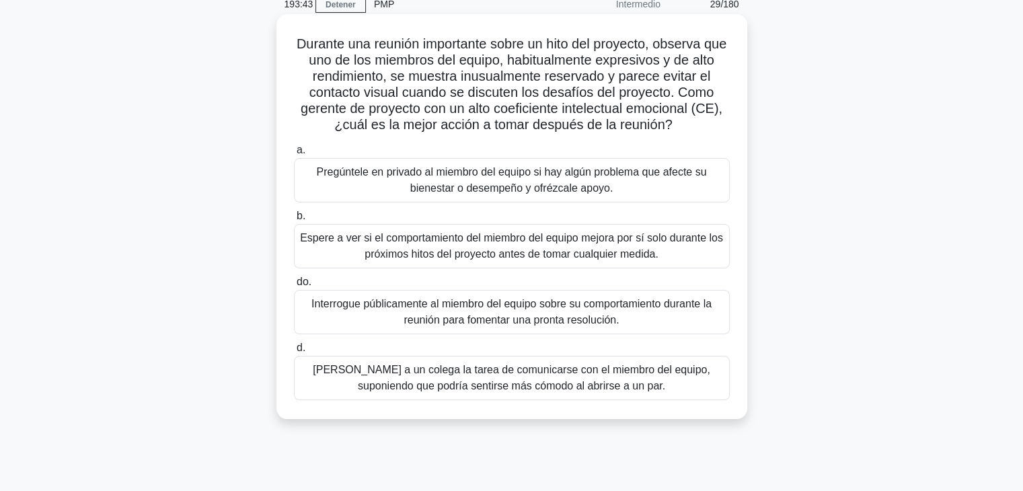
click at [672, 184] on font "Pregúntele en privado al miembro del equipo si hay algún problema que afecte su…" at bounding box center [512, 180] width 424 height 32
click at [294, 155] on input "a. Pregúntele en privado al miembro del equipo si hay algún problema que afecte…" at bounding box center [294, 150] width 0 height 9
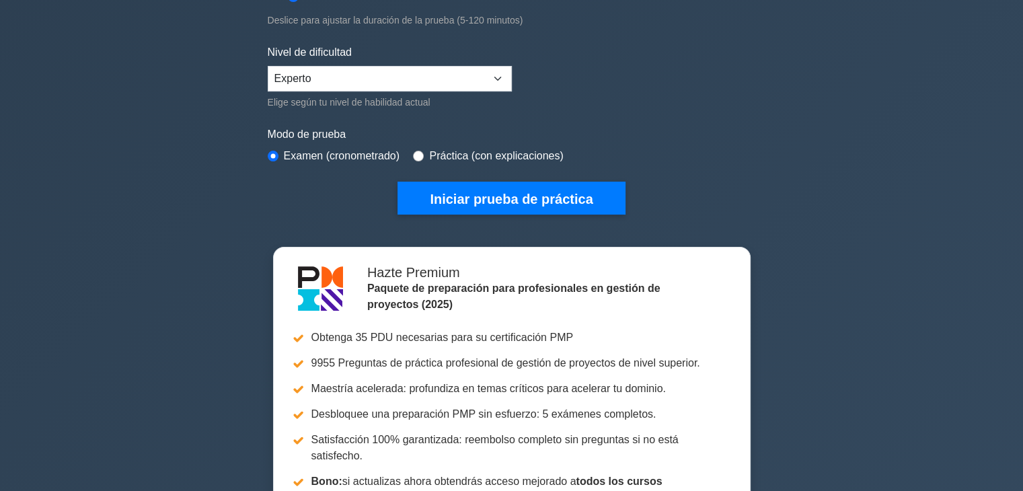
scroll to position [301, 0]
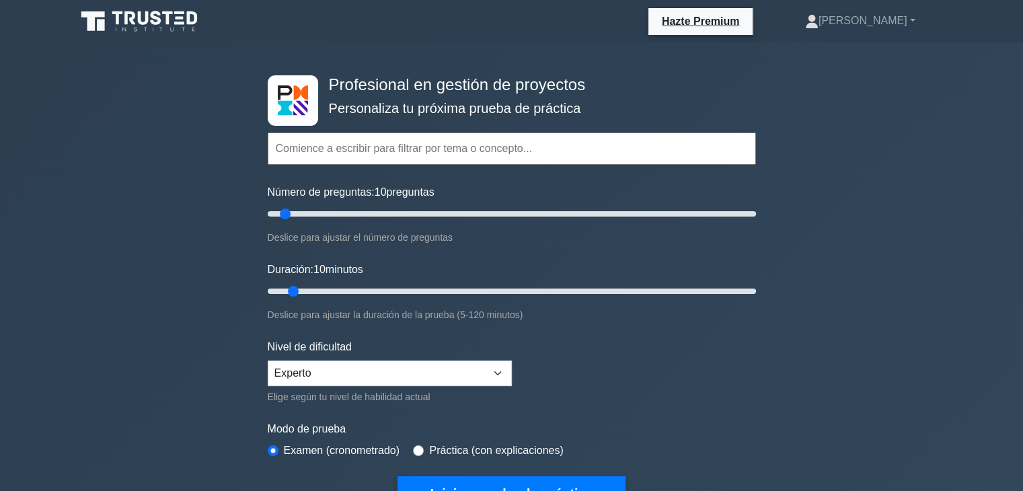
drag, startPoint x: 1022, startPoint y: 28, endPoint x: 1027, endPoint y: 166, distance: 138.6
click at [993, 70] on div "Profesional en gestión de proyectos Personaliza tu próxima prueba de práctica T…" at bounding box center [511, 483] width 1023 height 880
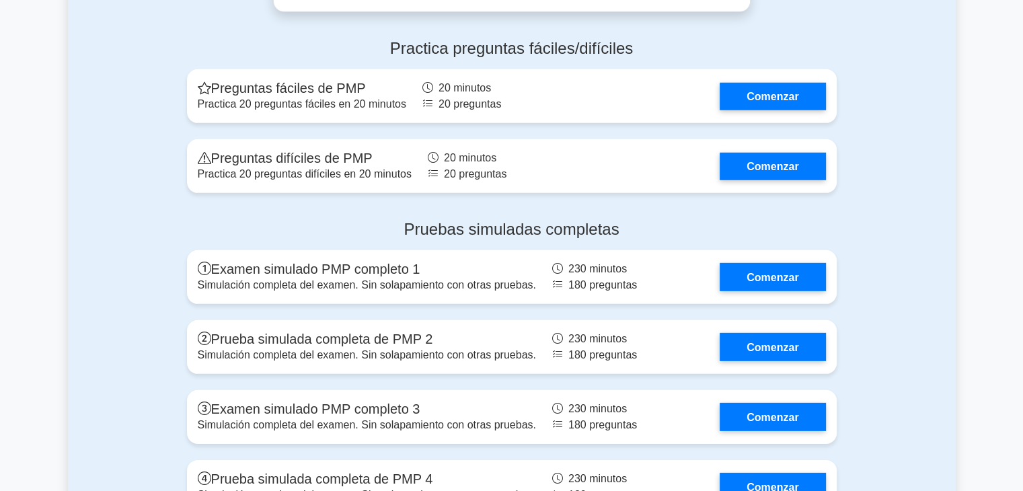
scroll to position [4110, 0]
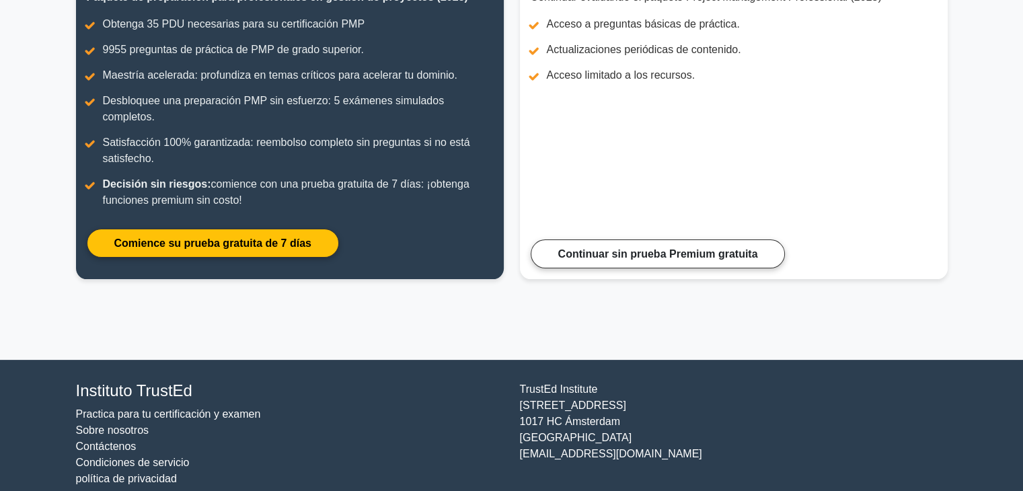
scroll to position [223, 0]
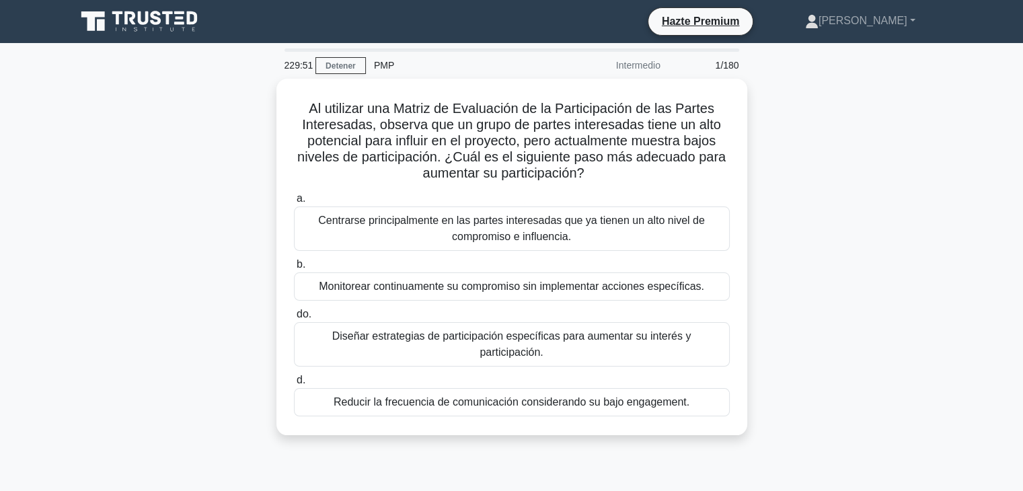
click at [793, 205] on div "Al utilizar una Matriz de Evaluación de la Participación de las Partes Interesa…" at bounding box center [512, 265] width 888 height 372
click at [175, 19] on icon at bounding box center [140, 22] width 129 height 26
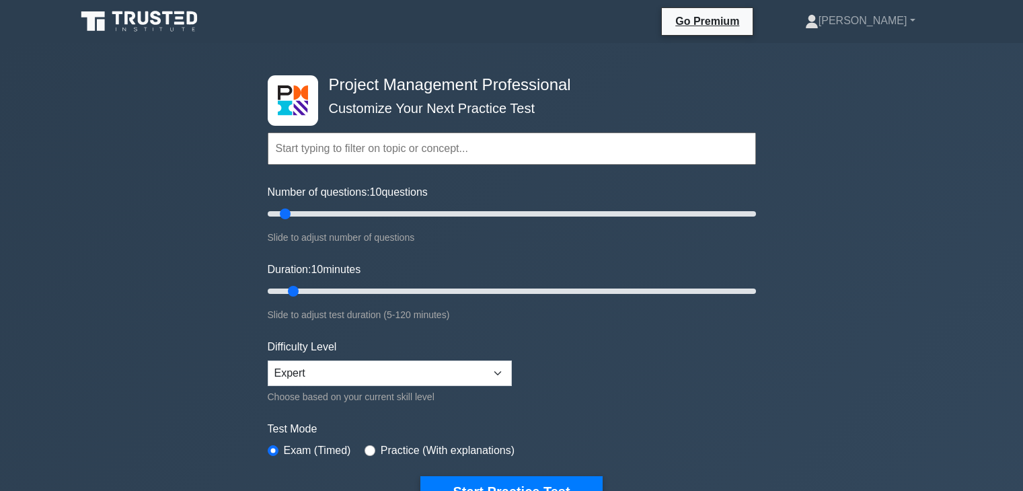
select select "expert"
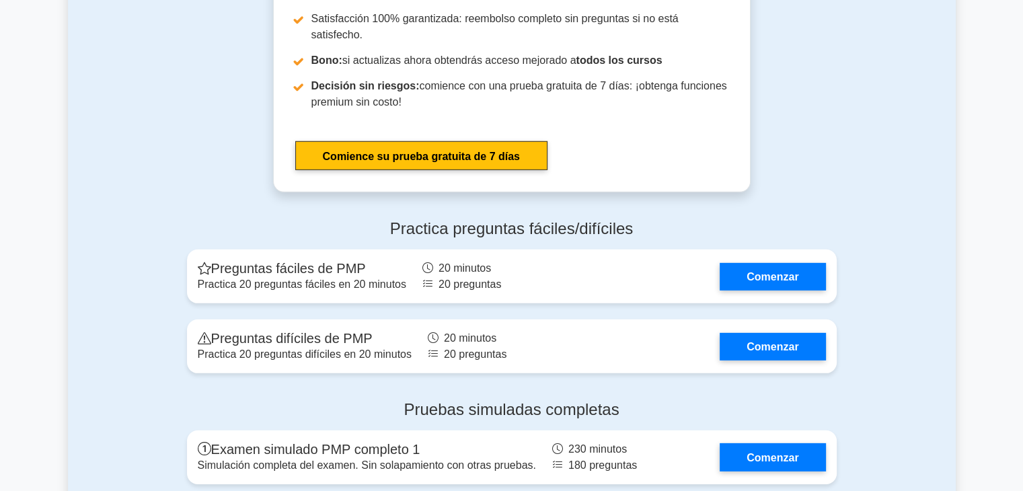
scroll to position [4046, 0]
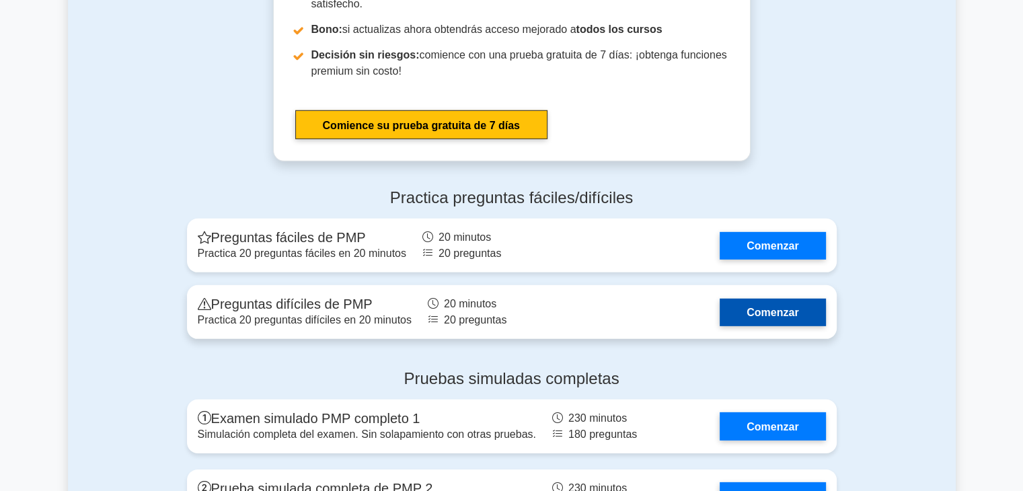
click at [793, 311] on link "Comenzar" at bounding box center [772, 313] width 106 height 28
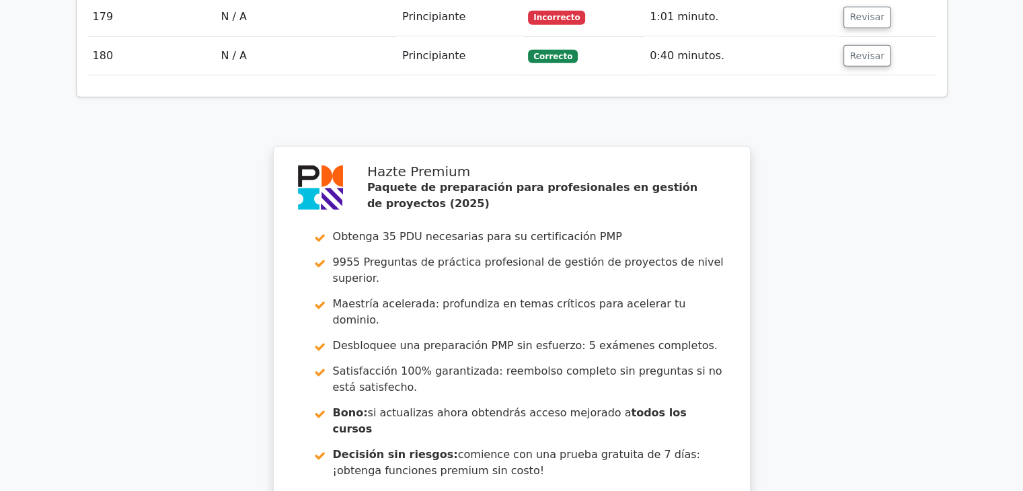
scroll to position [9242, 0]
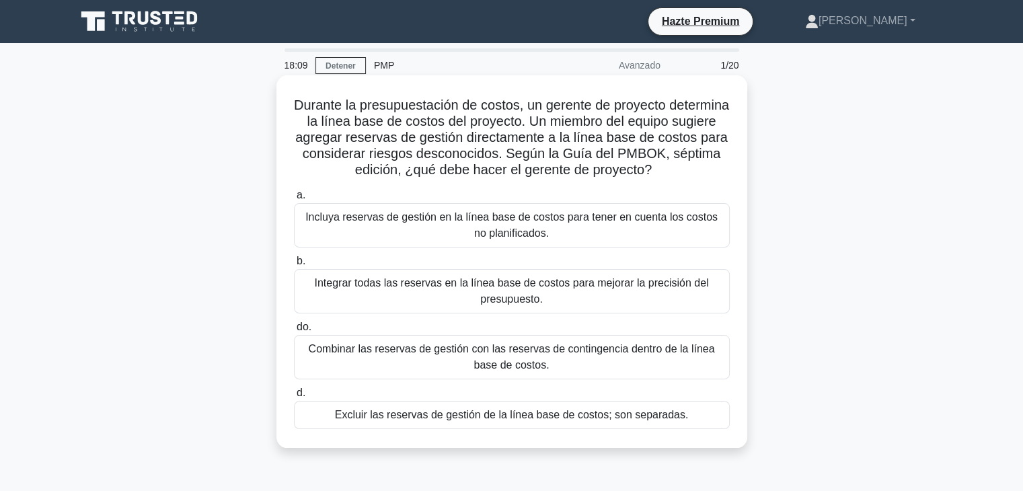
click at [643, 420] on font "Excluir las reservas de gestión de la línea base de costos; son separadas." at bounding box center [512, 414] width 354 height 11
click at [294, 397] on input "d. Excluir las reservas de gestión de la línea base de costos; son separadas." at bounding box center [294, 393] width 0 height 9
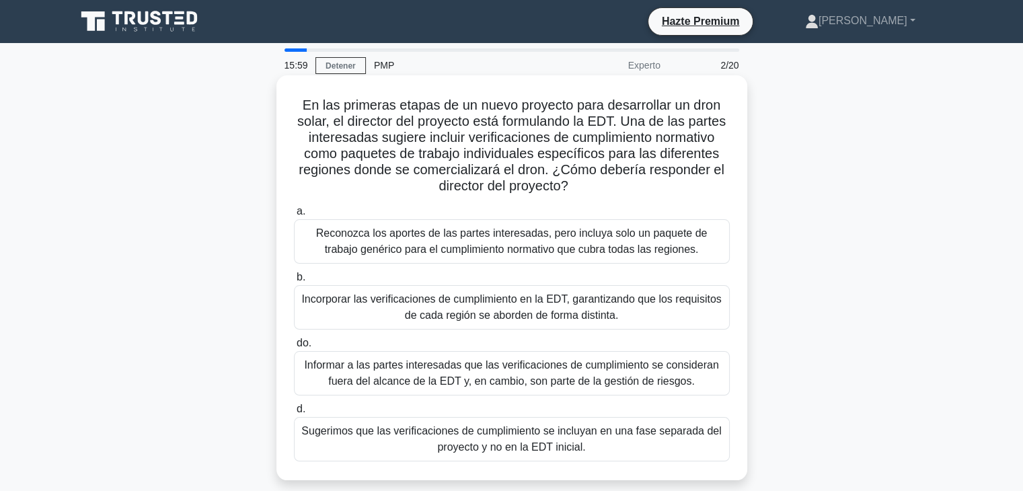
click at [557, 444] on font "Sugerimos que las verificaciones de cumplimiento se incluyan en una fase separa…" at bounding box center [511, 439] width 420 height 28
click at [294, 414] on input "d. Sugerimos que las verificaciones de cumplimiento se incluyan en una fase sep…" at bounding box center [294, 409] width 0 height 9
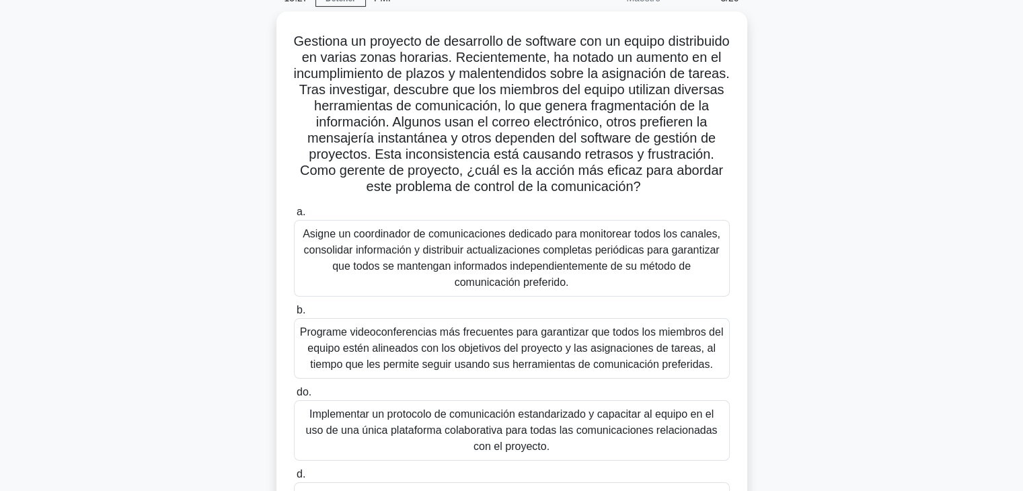
scroll to position [202, 0]
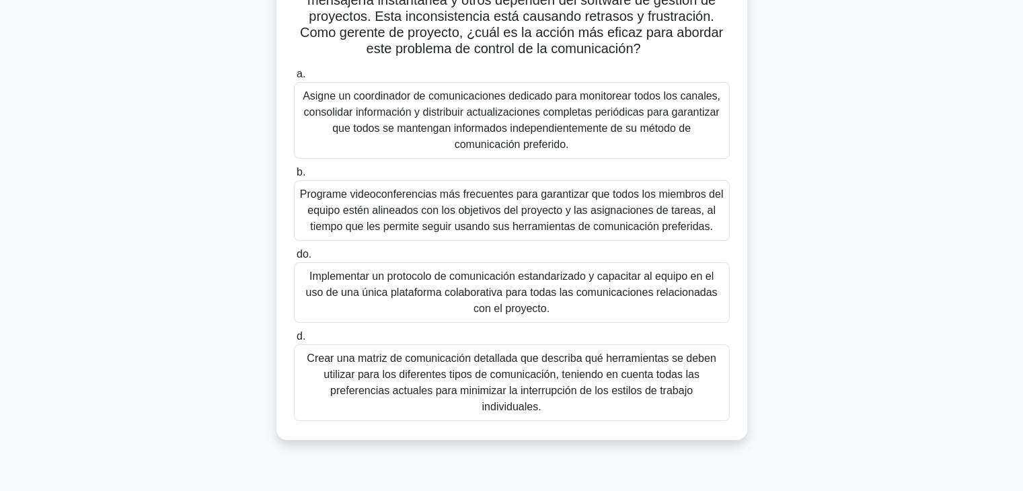
click at [517, 399] on font "Crear una matriz de comunicación detallada que describa qué herramientas se deb…" at bounding box center [512, 382] width 424 height 65
click at [294, 341] on input "d. Crear una matriz de comunicación detallada que describa qué herramientas se …" at bounding box center [294, 336] width 0 height 9
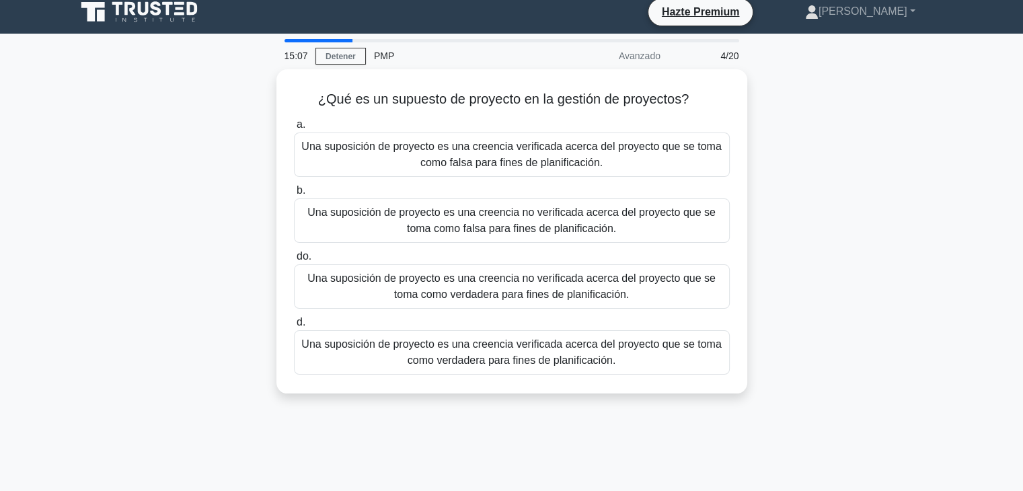
scroll to position [0, 0]
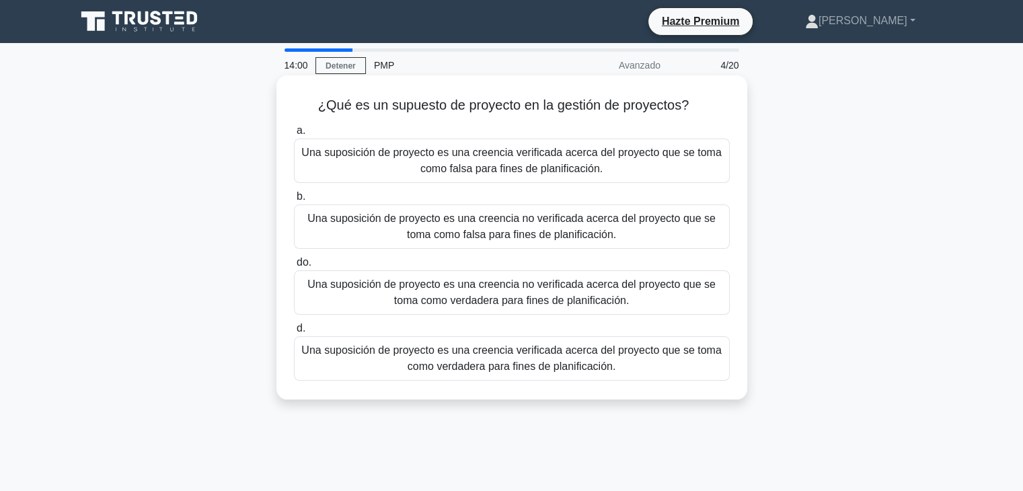
click at [504, 300] on font "Una suposición de proyecto es una creencia no verificada acerca del proyecto qu…" at bounding box center [511, 292] width 408 height 28
click at [294, 267] on input "do. Una suposición de proyecto es una creencia no verificada acerca del proyect…" at bounding box center [294, 262] width 0 height 9
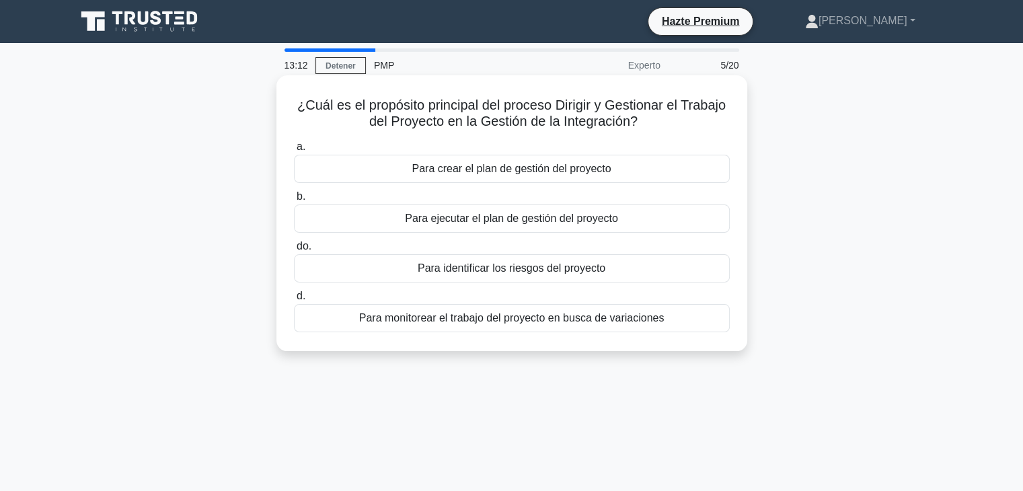
click at [522, 154] on label "a. Para crear el plan de gestión del proyecto" at bounding box center [512, 161] width 436 height 44
click at [294, 151] on input "a. Para crear el plan de gestión del proyecto" at bounding box center [294, 147] width 0 height 9
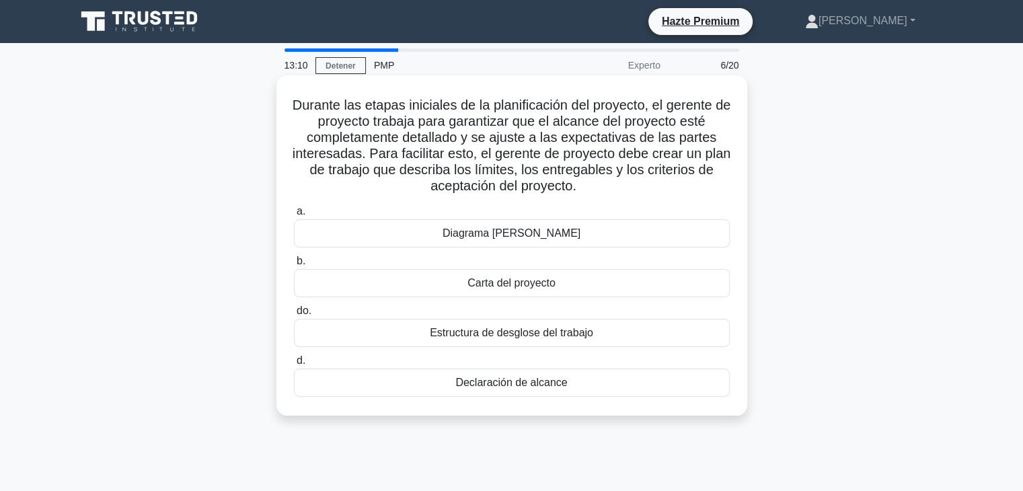
click at [613, 193] on h5 "Durante las etapas iniciales de la planificación del proyecto, el gerente de pr…" at bounding box center [511, 146] width 438 height 98
click at [546, 383] on font "Declaración de alcance" at bounding box center [511, 382] width 112 height 11
click at [294, 365] on input "d. Declaración de alcance" at bounding box center [294, 360] width 0 height 9
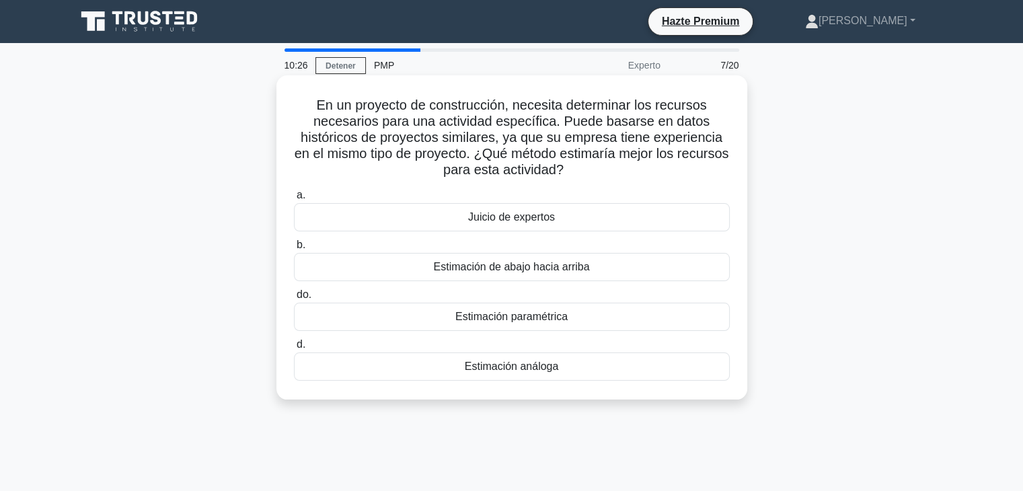
click at [555, 371] on font "Estimación análoga" at bounding box center [512, 365] width 94 height 11
click at [294, 349] on input "d. Estimación análoga" at bounding box center [294, 344] width 0 height 9
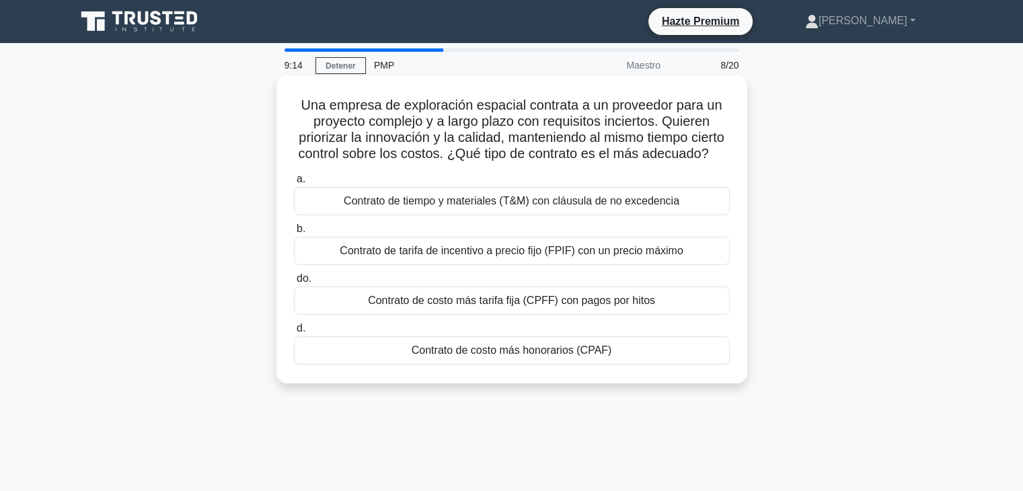
click at [543, 306] on font "Contrato de costo más tarifa fija (CPFF) con pagos por hitos" at bounding box center [511, 300] width 287 height 11
click at [294, 283] on input "do. Contrato de costo más tarifa fija (CPFF) con pagos por hitos" at bounding box center [294, 278] width 0 height 9
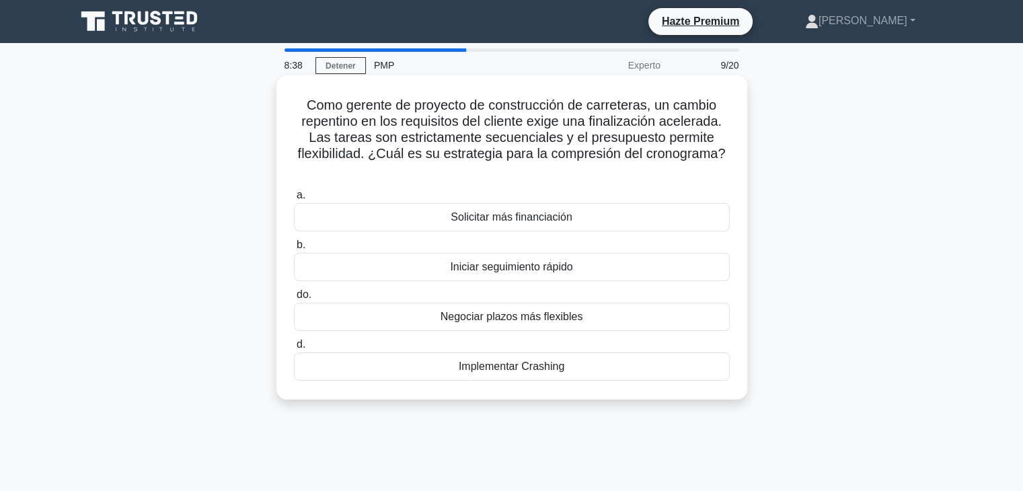
click at [477, 367] on font "Implementar Crashing" at bounding box center [512, 365] width 106 height 11
click at [294, 349] on input "d. Implementar Crashing" at bounding box center [294, 344] width 0 height 9
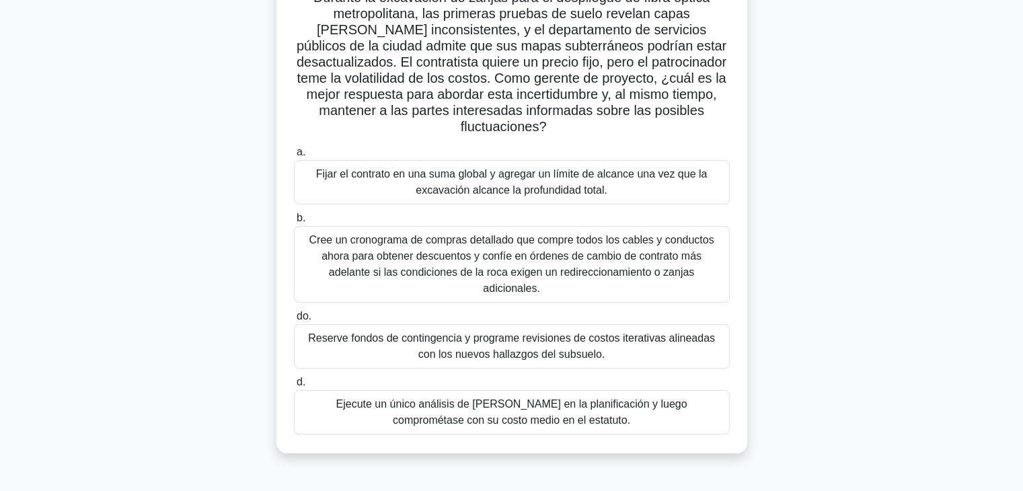
scroll to position [134, 0]
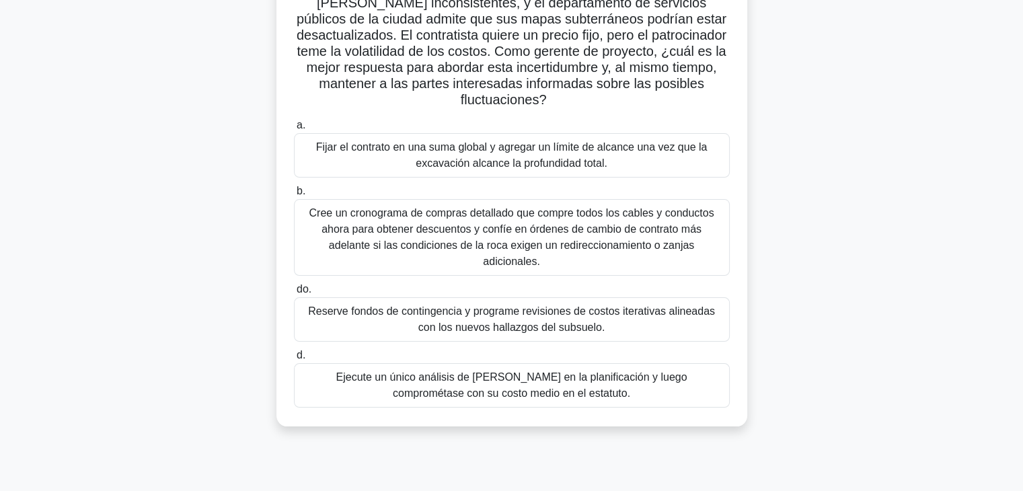
click at [650, 321] on div "Reserve fondos de contingencia y programe revisiones de costos iterativas aline…" at bounding box center [512, 319] width 436 height 44
click at [294, 294] on input "do. Reserve fondos de contingencia y programe revisiones de costos iterativas a…" at bounding box center [294, 289] width 0 height 9
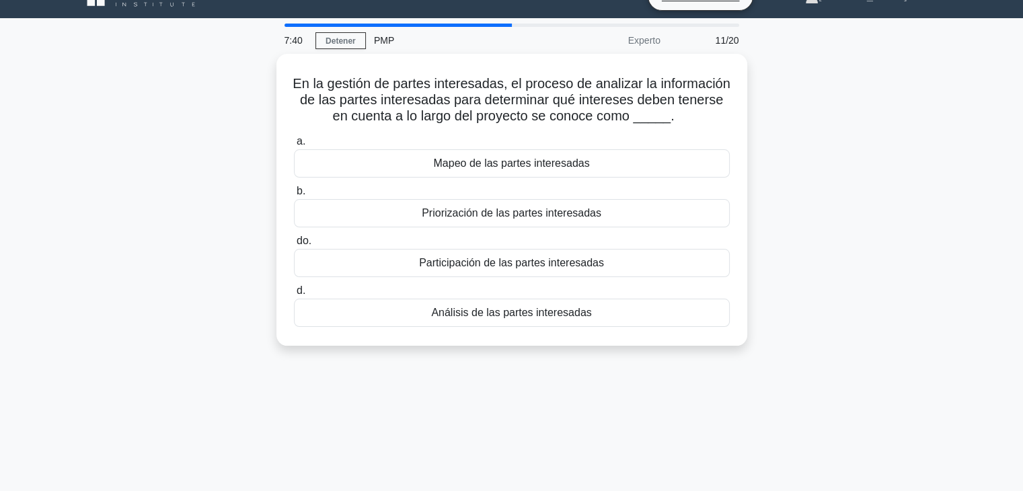
scroll to position [0, 0]
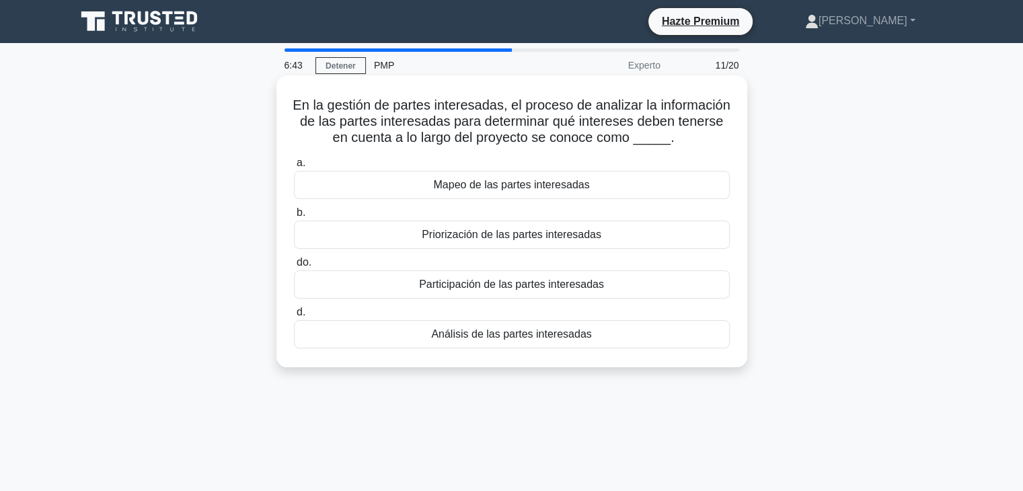
click at [574, 348] on div "Análisis de las partes interesadas" at bounding box center [512, 334] width 436 height 28
click at [294, 317] on input "d. Análisis de las partes interesadas" at bounding box center [294, 312] width 0 height 9
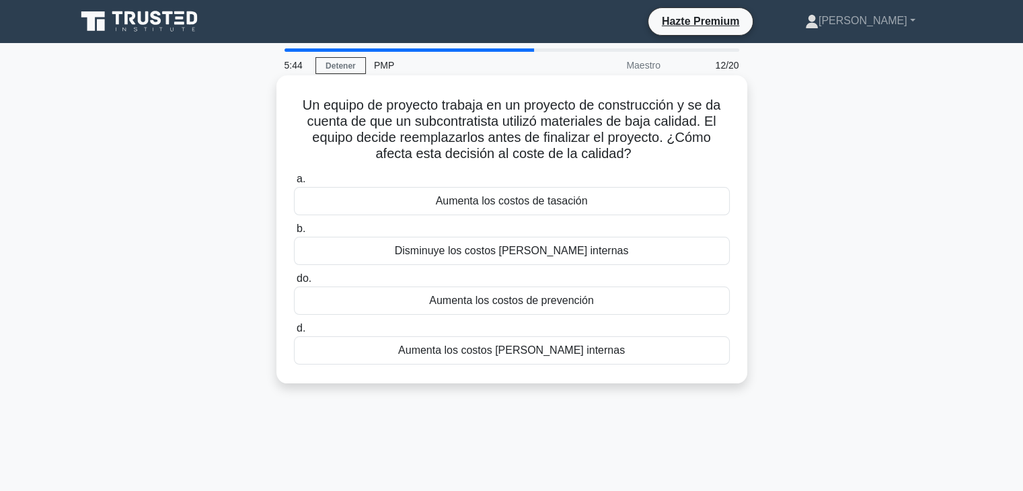
click at [611, 310] on div "Aumenta los costos de prevención" at bounding box center [512, 300] width 436 height 28
click at [294, 283] on input "do. Aumenta los costos de prevención" at bounding box center [294, 278] width 0 height 9
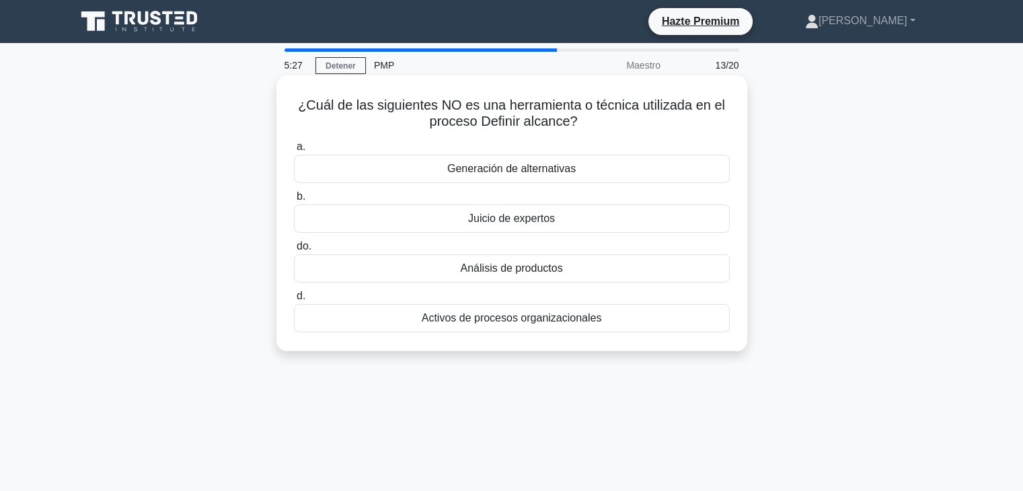
click at [573, 173] on font "Generación de alternativas" at bounding box center [511, 168] width 128 height 11
click at [294, 151] on input "a. Generación de alternativas" at bounding box center [294, 147] width 0 height 9
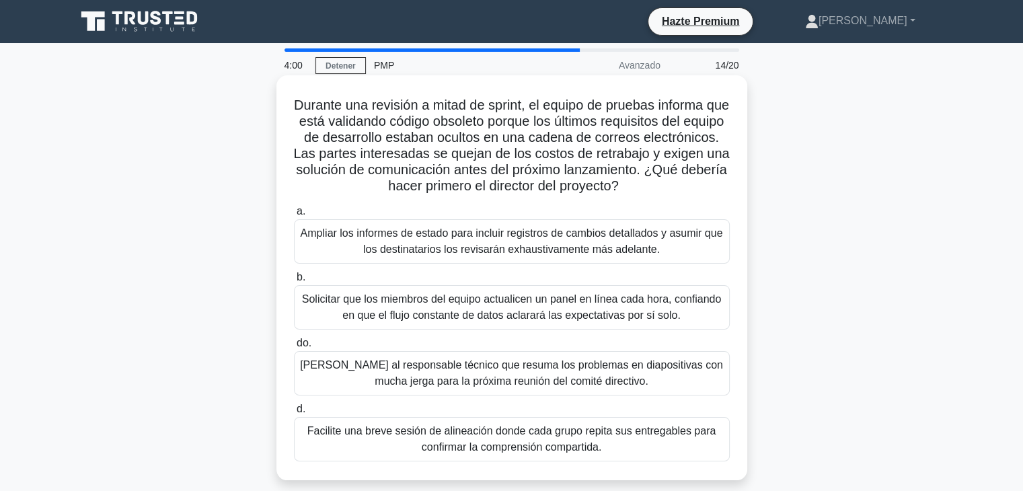
click at [584, 446] on font "Facilite una breve sesión de alineación donde cada grupo repita sus entregables…" at bounding box center [511, 439] width 409 height 28
click at [294, 414] on input "d. Facilite una breve sesión de alineación donde cada grupo repita sus entregab…" at bounding box center [294, 409] width 0 height 9
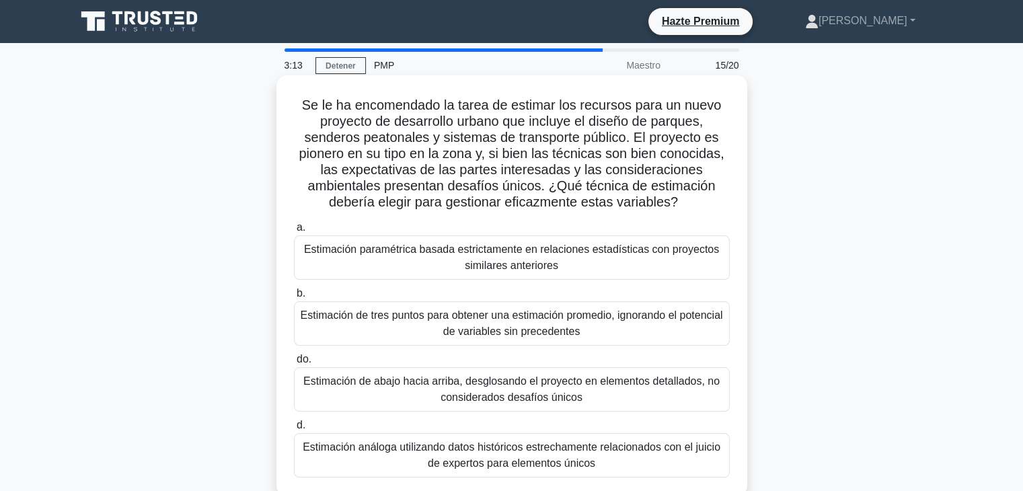
click at [481, 271] on font "Estimación paramétrica basada estrictamente en relaciones estadísticas con proy…" at bounding box center [511, 257] width 415 height 28
click at [294, 232] on input "a. Estimación paramétrica basada estrictamente en relaciones estadísticas con p…" at bounding box center [294, 227] width 0 height 9
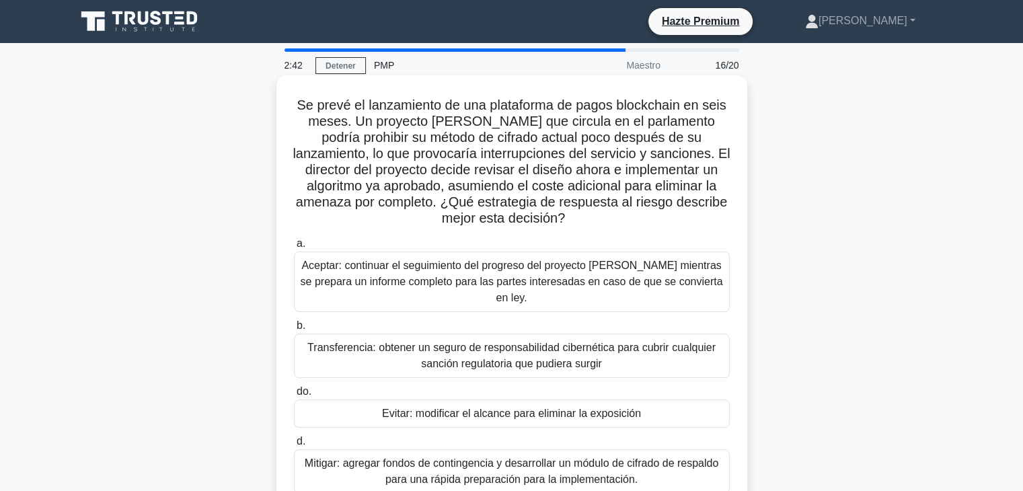
click at [465, 457] on font "Mitigar: agregar fondos de contingencia y desarrollar un módulo de cifrado de r…" at bounding box center [512, 471] width 414 height 28
click at [294, 446] on input "d. Mitigar: agregar fondos de contingencia y desarrollar un módulo de cifrado d…" at bounding box center [294, 441] width 0 height 9
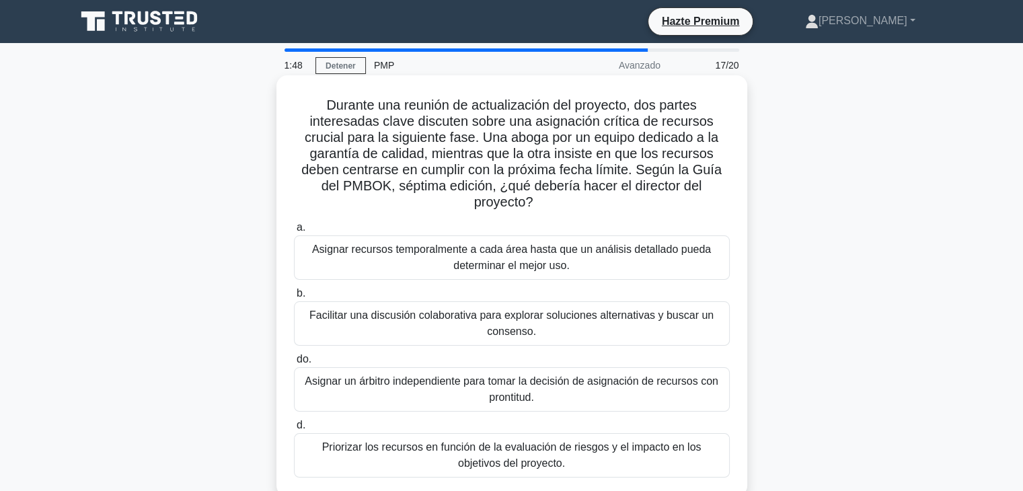
click at [557, 317] on font "Facilitar una discusión colaborativa para explorar soluciones alternativas y bu…" at bounding box center [511, 323] width 404 height 28
click at [294, 298] on input "b. Facilitar una discusión colaborativa para explorar soluciones alternativas y…" at bounding box center [294, 293] width 0 height 9
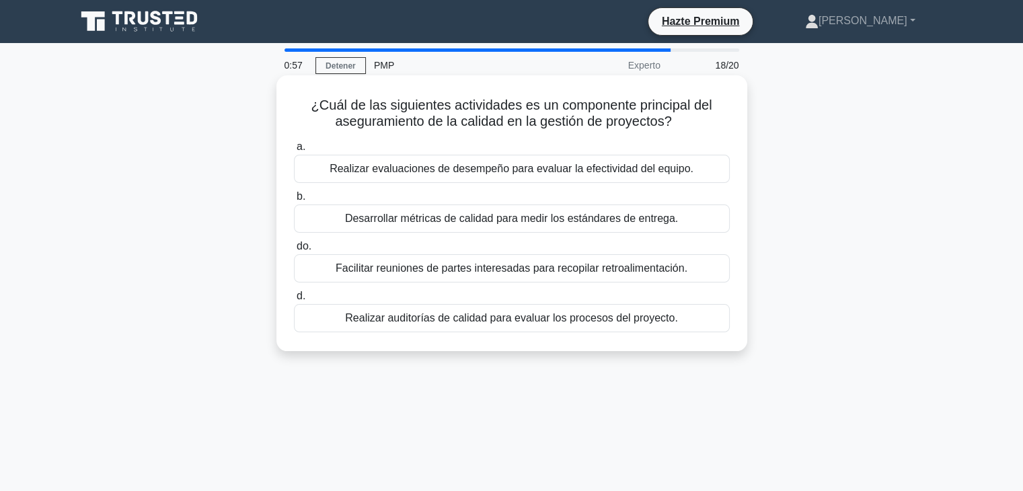
click at [474, 321] on font "Realizar auditorías de calidad para evaluar los procesos del proyecto." at bounding box center [511, 317] width 333 height 11
click at [294, 301] on input "d. Realizar auditorías de calidad para evaluar los procesos del proyecto." at bounding box center [294, 296] width 0 height 9
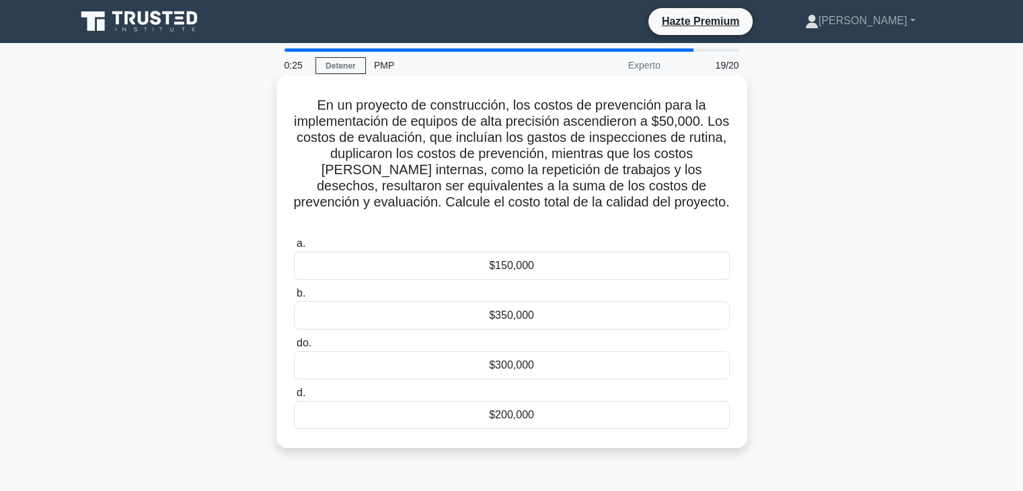
click at [648, 251] on div "$150,000" at bounding box center [512, 265] width 436 height 28
click at [294, 240] on input "a. $150,000" at bounding box center [294, 243] width 0 height 9
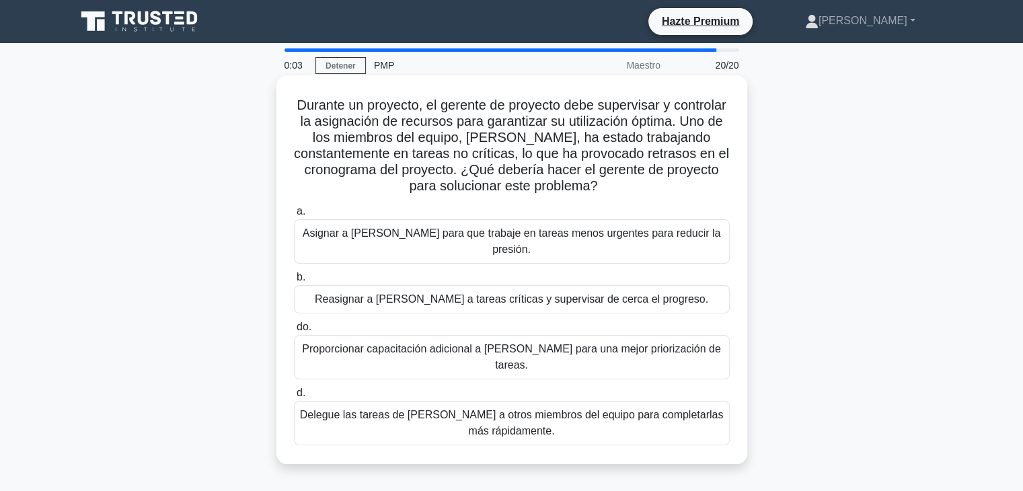
click at [656, 343] on font "Proporcionar capacitación adicional a [PERSON_NAME] para una mejor priorización…" at bounding box center [511, 357] width 419 height 28
click at [294, 326] on input "do. Proporcionar capacitación adicional a John para una mejor priorización de t…" at bounding box center [294, 327] width 0 height 9
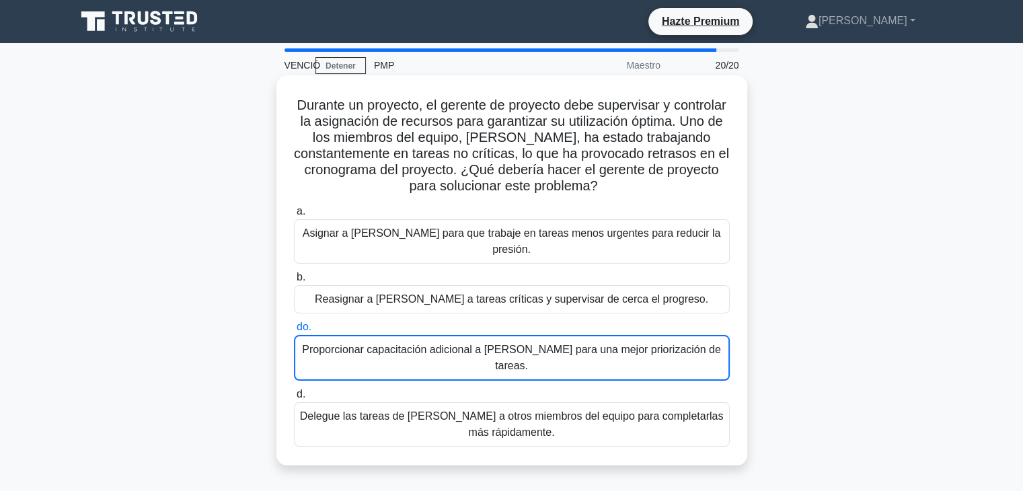
click at [654, 344] on font "Proporcionar capacitación adicional a [PERSON_NAME] para una mejor priorización…" at bounding box center [511, 358] width 419 height 28
click at [294, 331] on input "do. Proporcionar capacitación adicional a John para una mejor priorización de t…" at bounding box center [294, 327] width 0 height 9
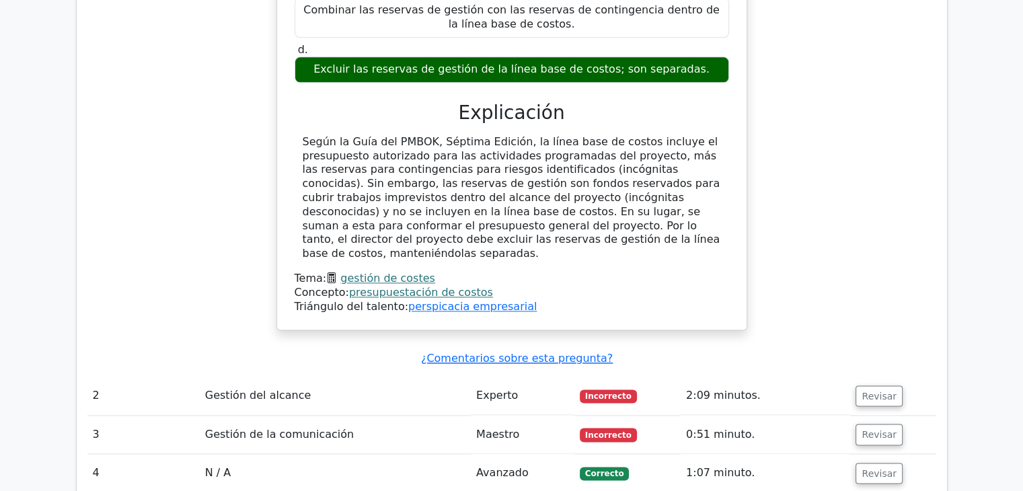
scroll to position [1839, 0]
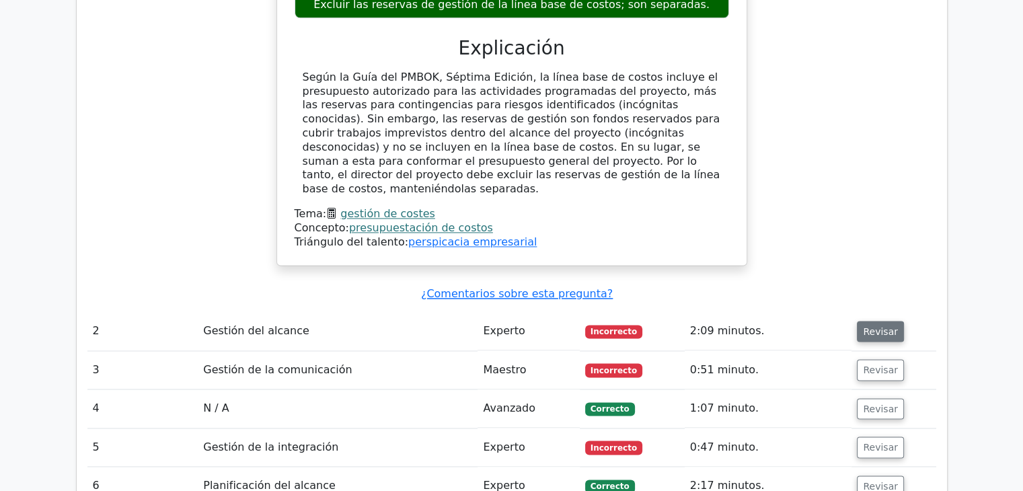
click at [866, 325] on font "Revisar" at bounding box center [880, 330] width 35 height 11
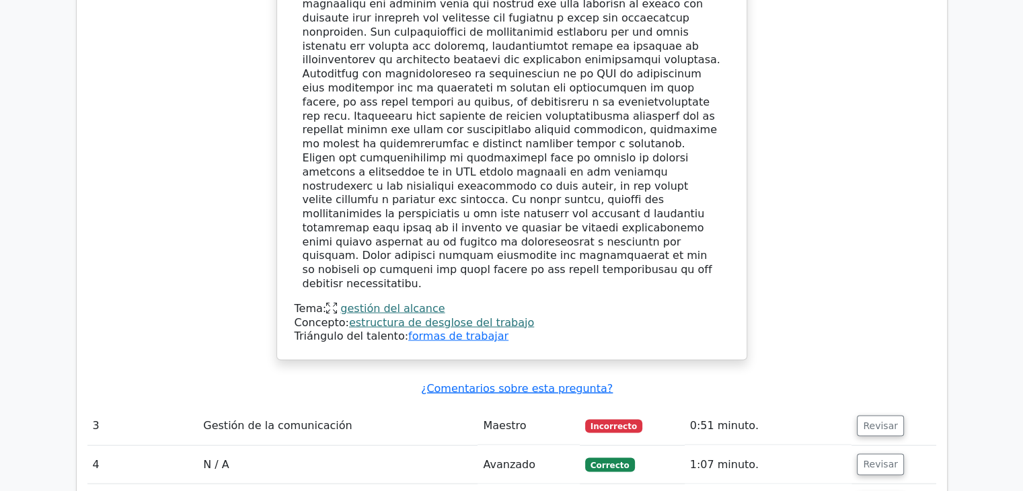
scroll to position [2713, 0]
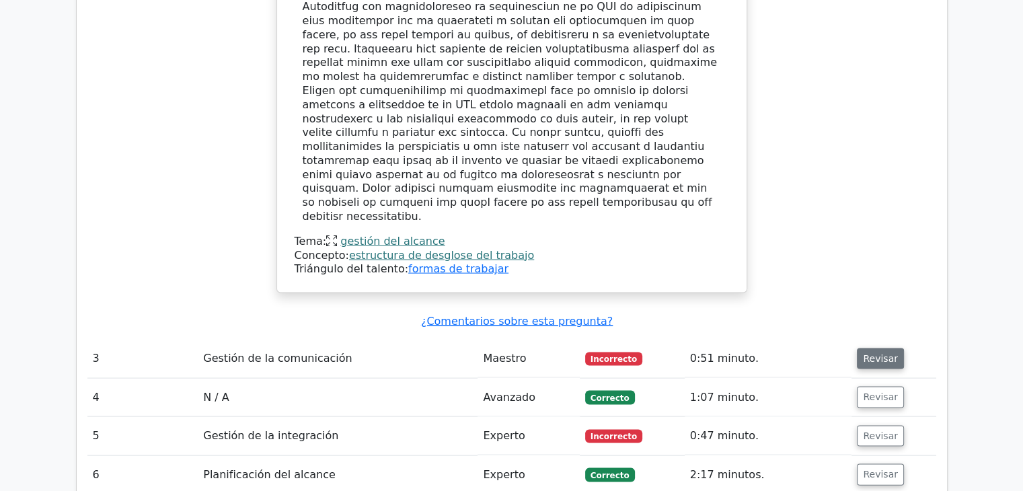
click at [874, 353] on font "Revisar" at bounding box center [880, 358] width 35 height 11
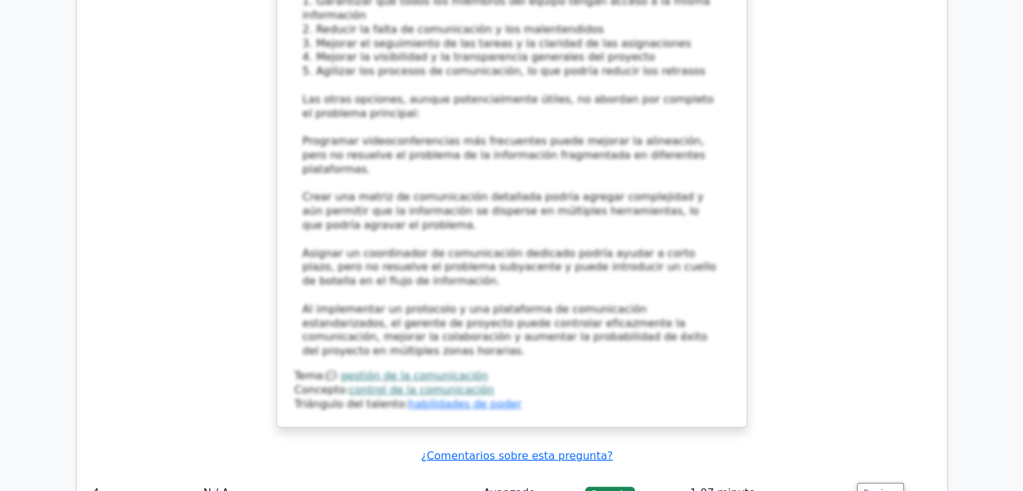
scroll to position [3856, 0]
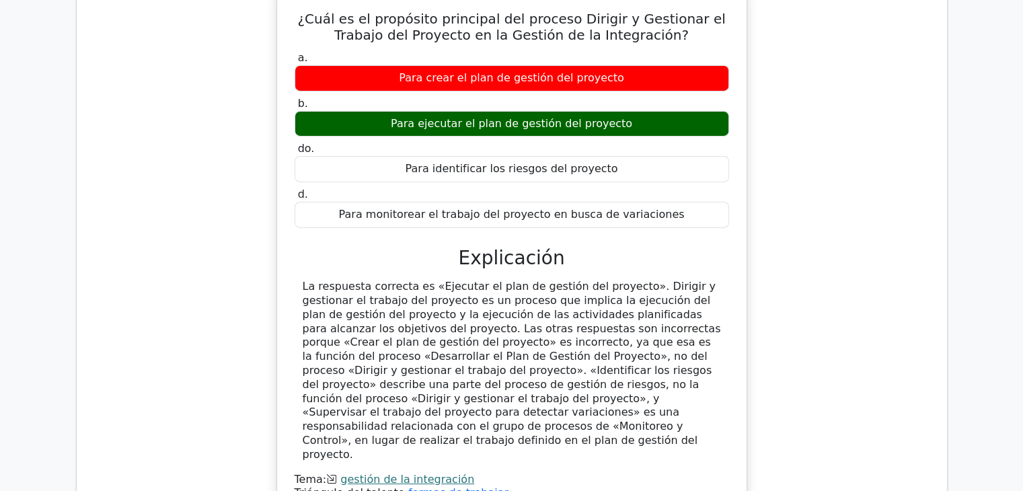
scroll to position [4499, 0]
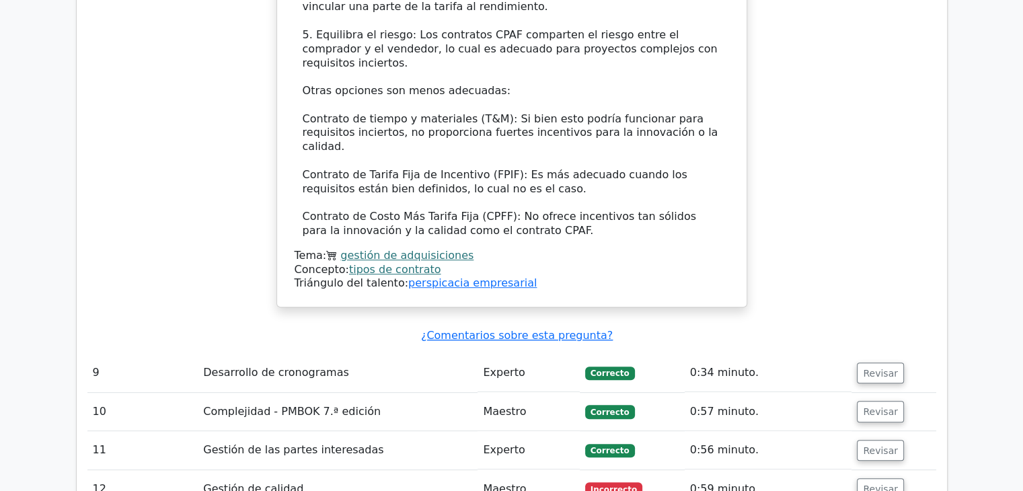
scroll to position [5642, 0]
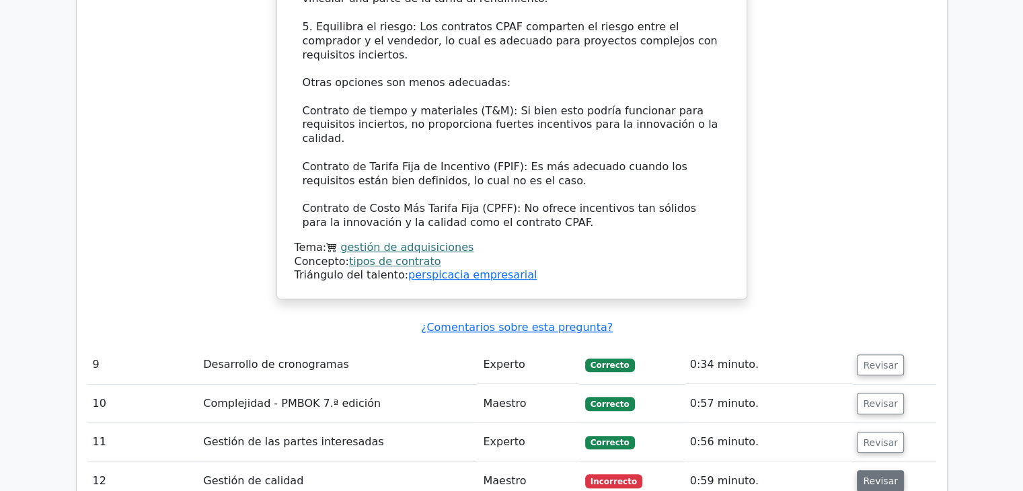
click at [888, 475] on font "Revisar" at bounding box center [880, 480] width 35 height 11
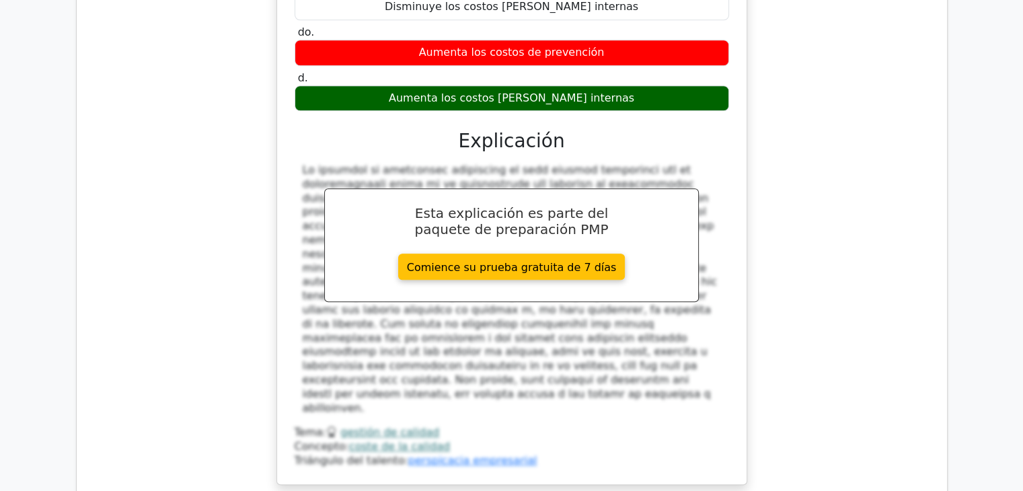
scroll to position [6314, 0]
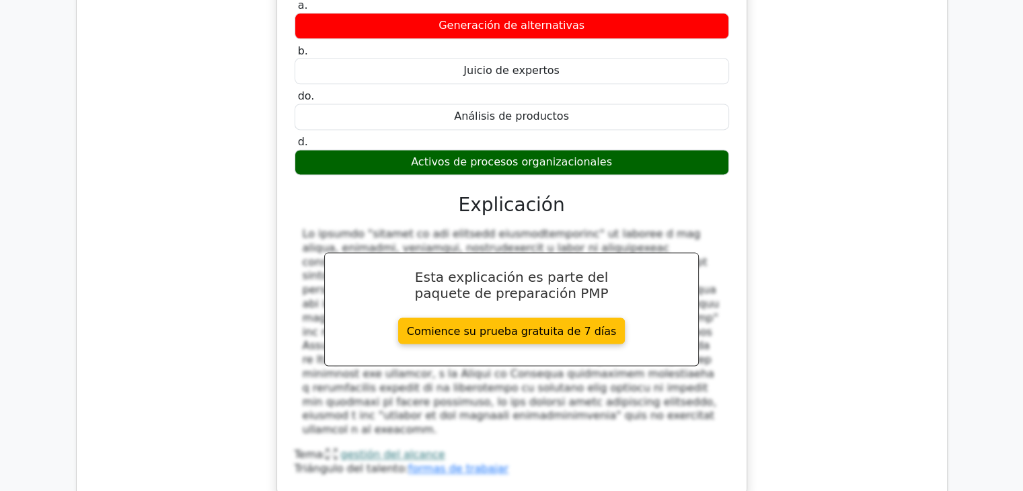
scroll to position [6987, 0]
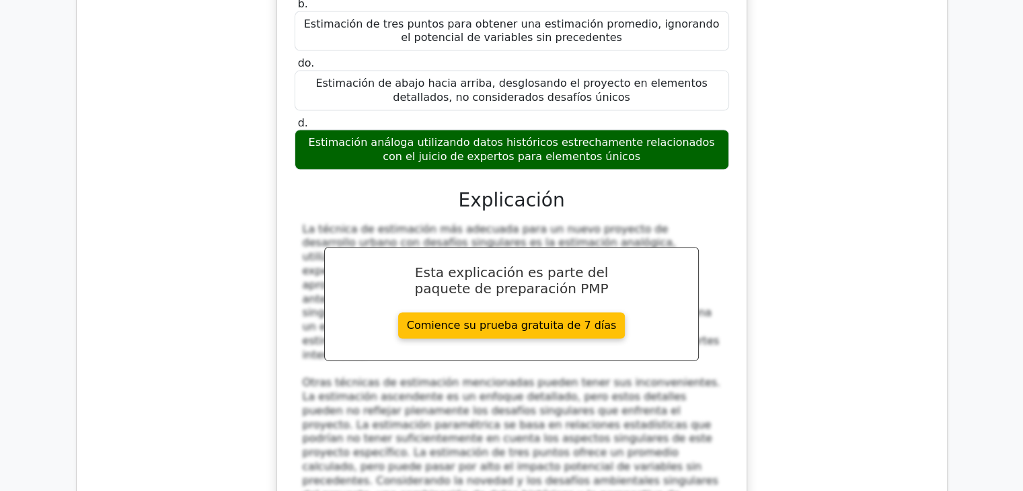
scroll to position [7793, 0]
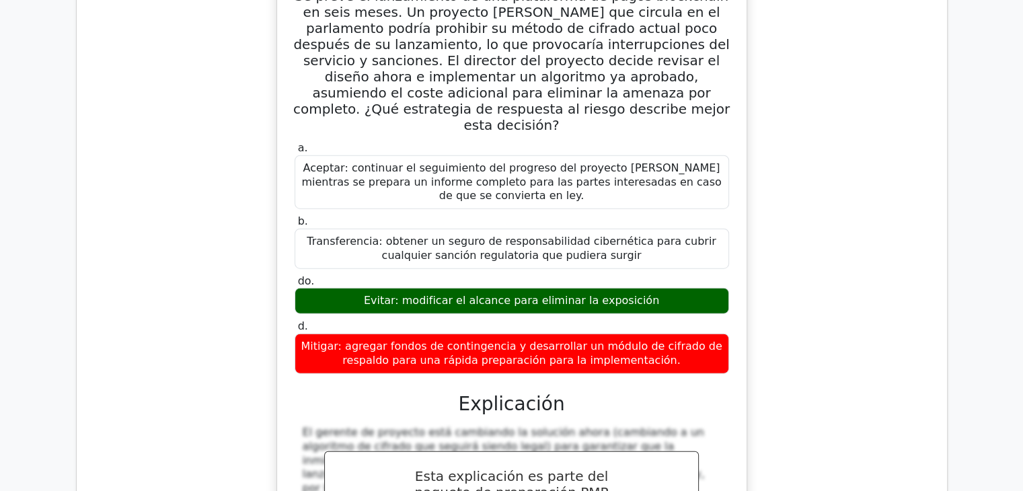
scroll to position [8493, 0]
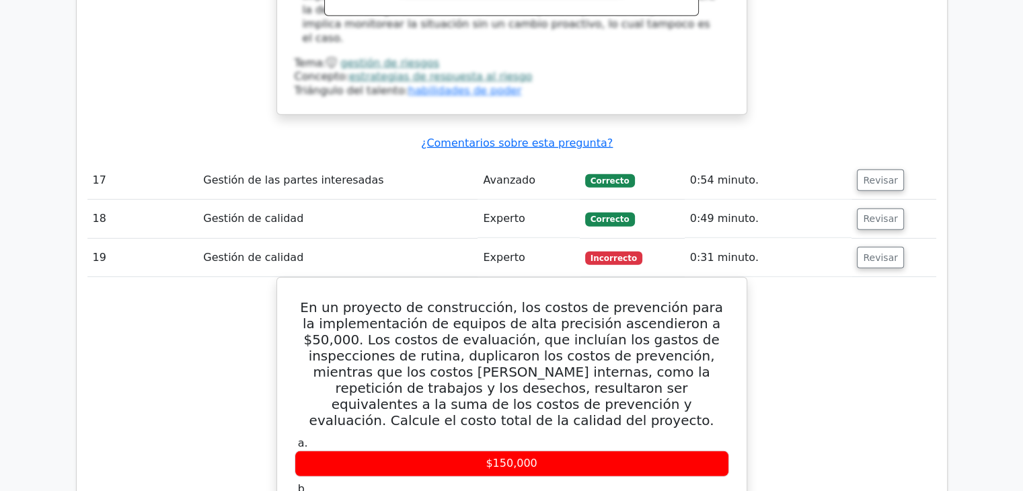
scroll to position [9031, 0]
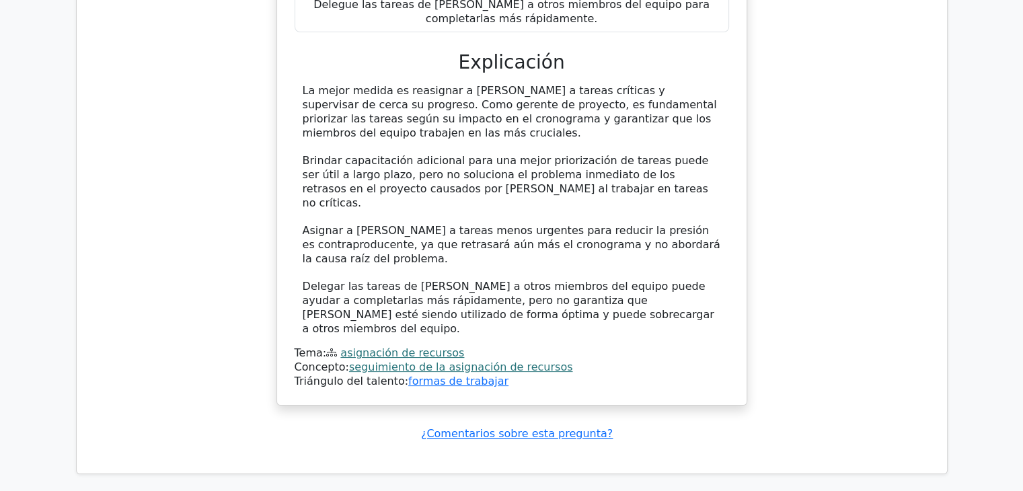
scroll to position [10357, 0]
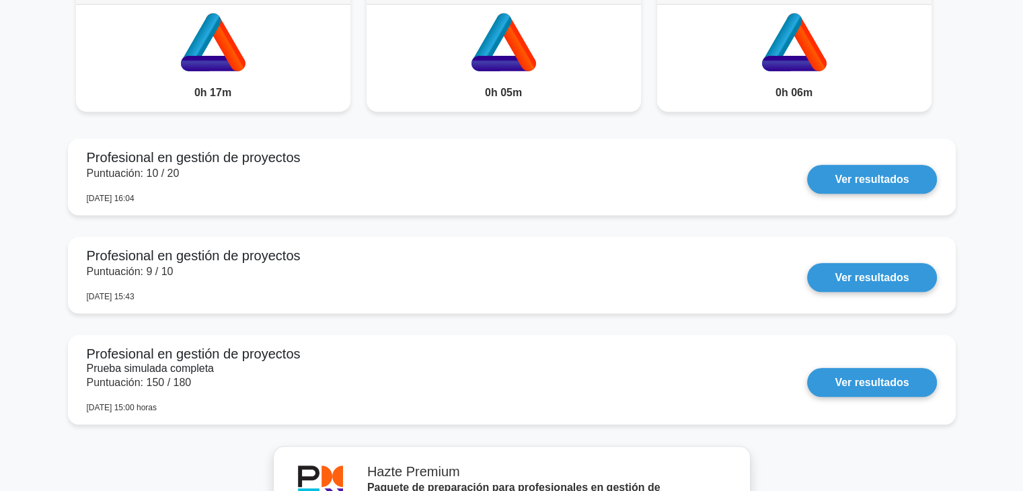
scroll to position [1187, 0]
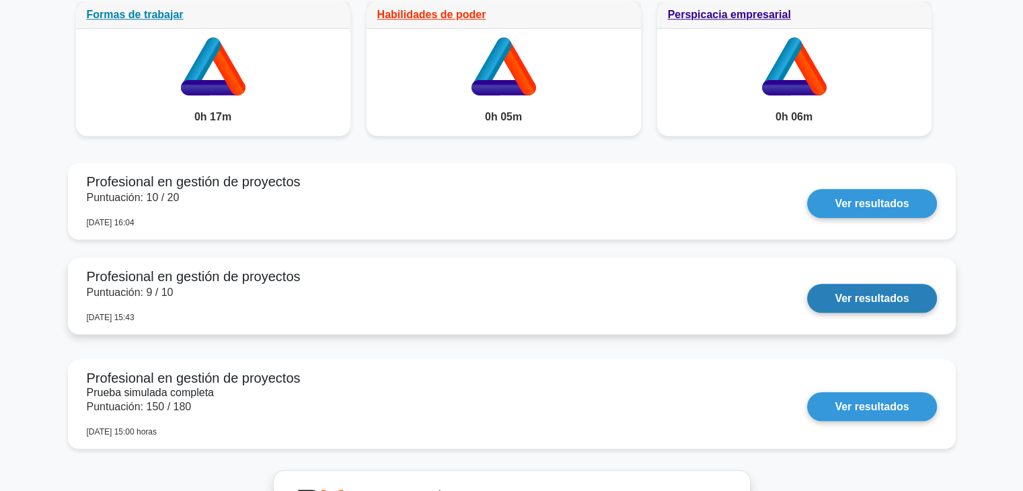
click at [907, 287] on link "Ver resultados" at bounding box center [871, 298] width 129 height 29
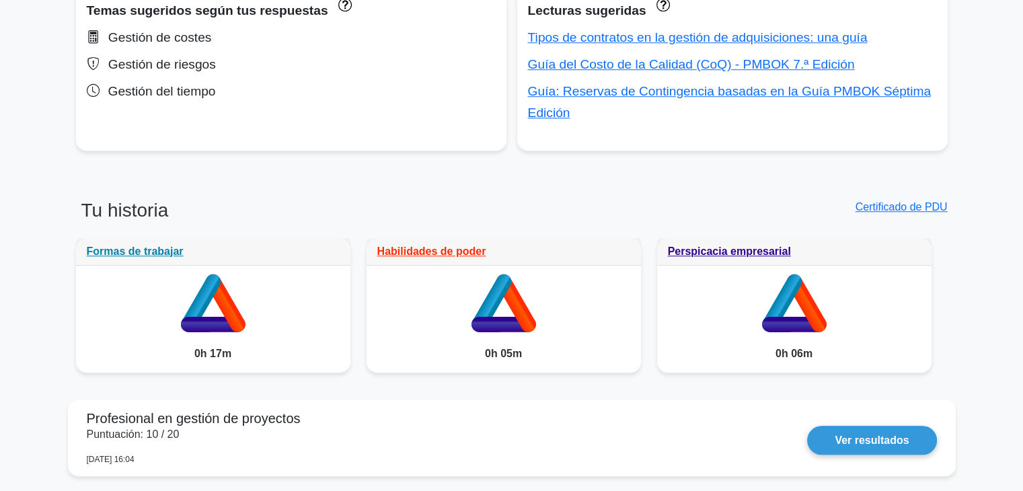
scroll to position [953, 0]
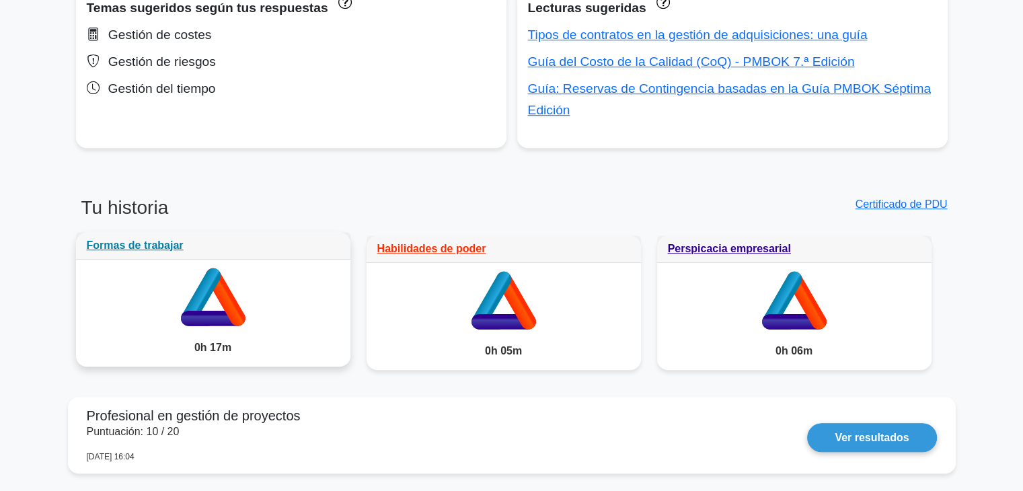
click at [197, 310] on icon at bounding box center [194, 317] width 29 height 15
click at [212, 272] on icon at bounding box center [201, 297] width 40 height 58
click at [143, 239] on font "Formas de trabajar" at bounding box center [135, 244] width 97 height 11
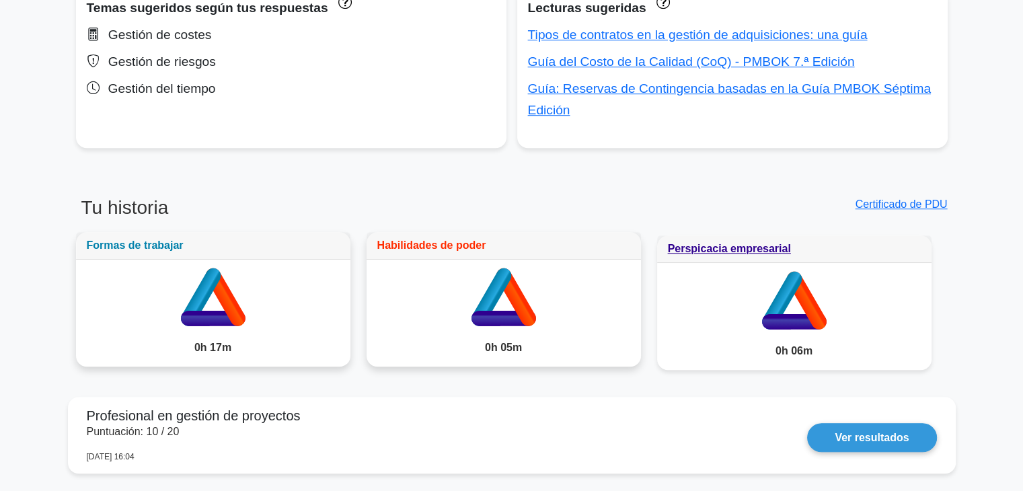
click at [452, 239] on font "Habilidades de poder" at bounding box center [431, 244] width 109 height 11
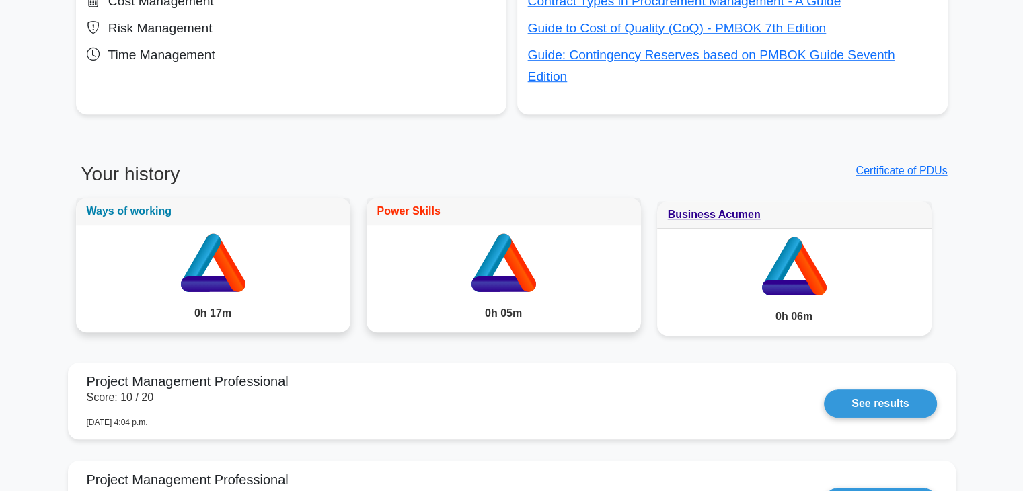
scroll to position [934, 0]
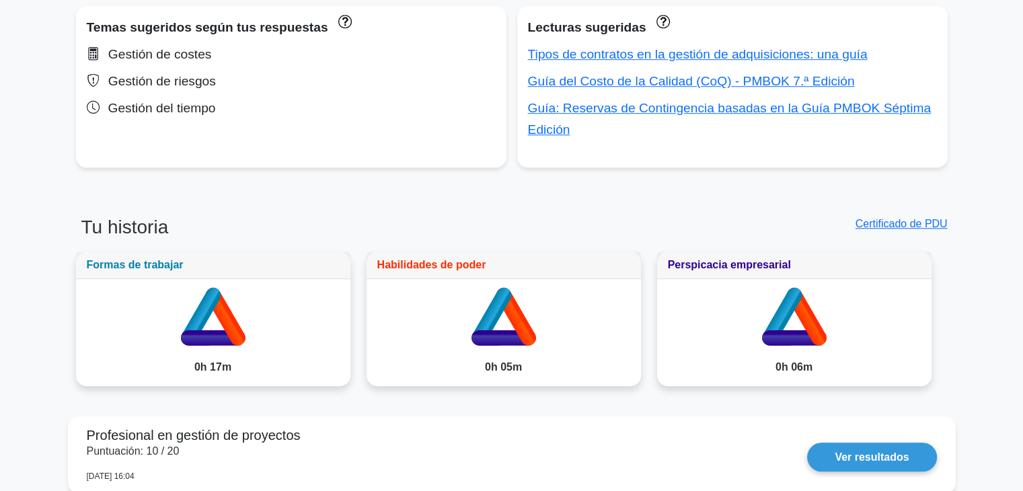
click at [721, 259] on font "Perspicacia empresarial" at bounding box center [729, 264] width 123 height 11
click at [910, 218] on font "Certificado de PDU" at bounding box center [901, 223] width 92 height 11
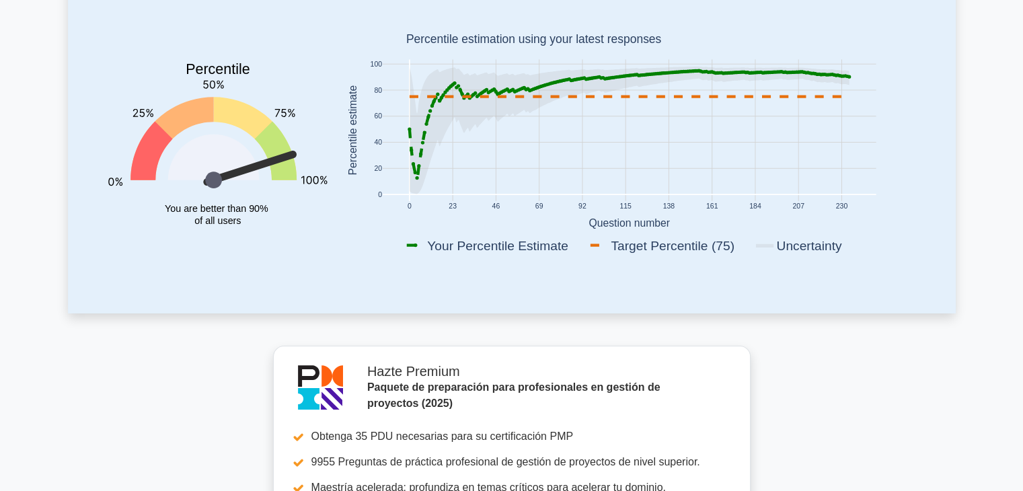
scroll to position [0, 0]
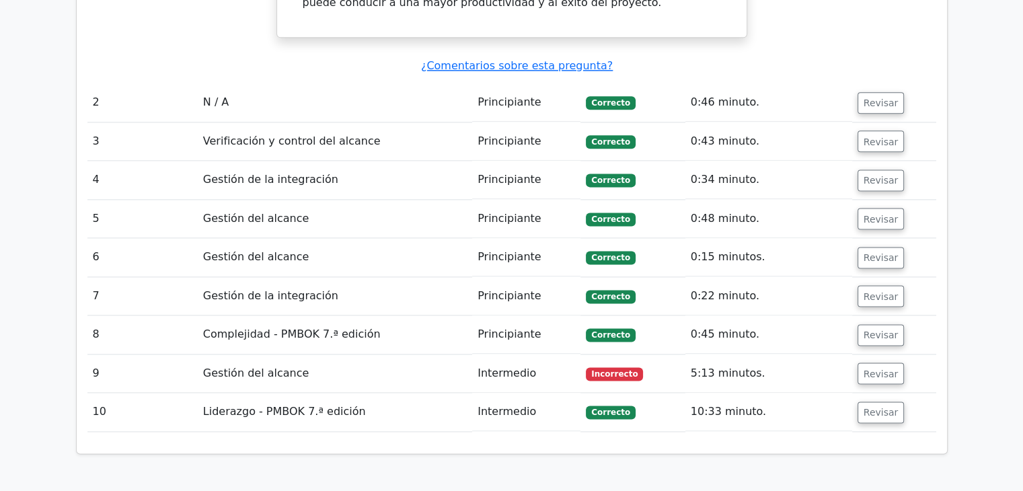
scroll to position [1782, 0]
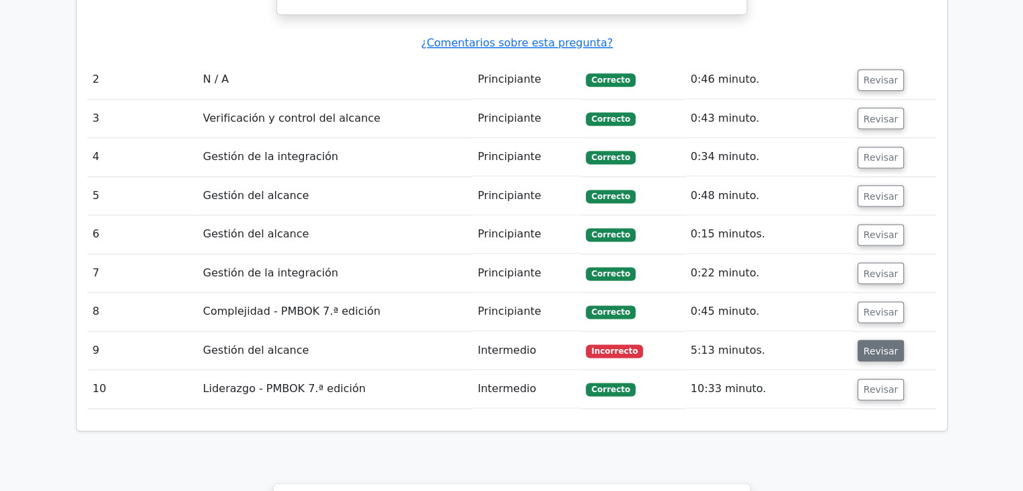
click at [877, 345] on font "Revisar" at bounding box center [880, 350] width 35 height 11
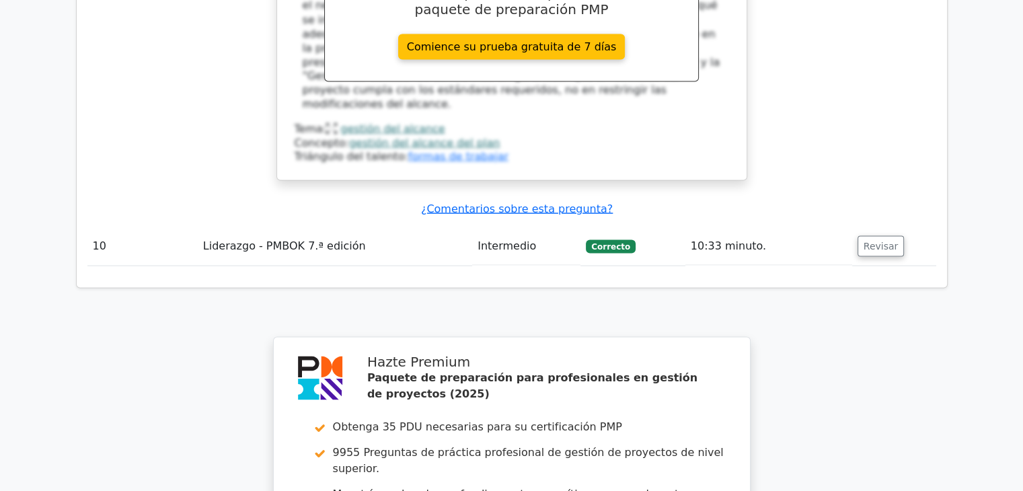
scroll to position [2589, 0]
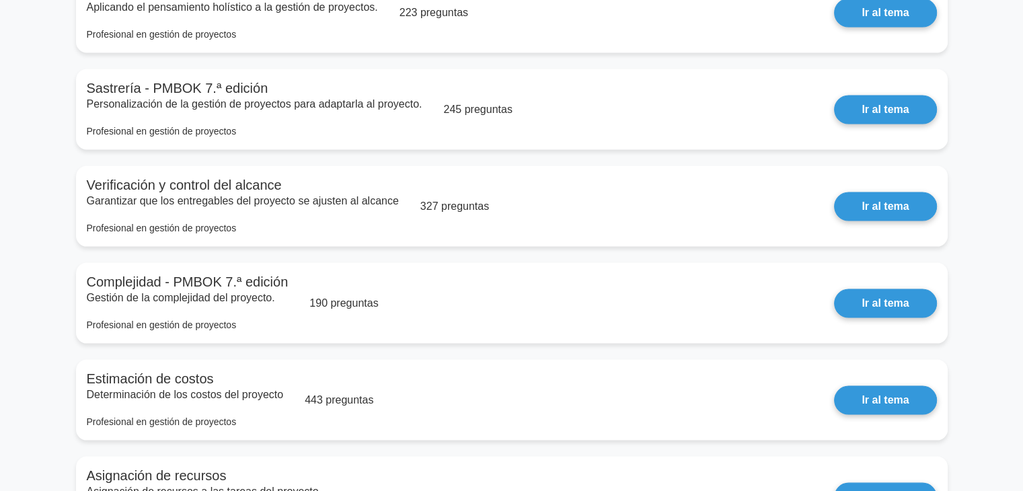
scroll to position [2891, 0]
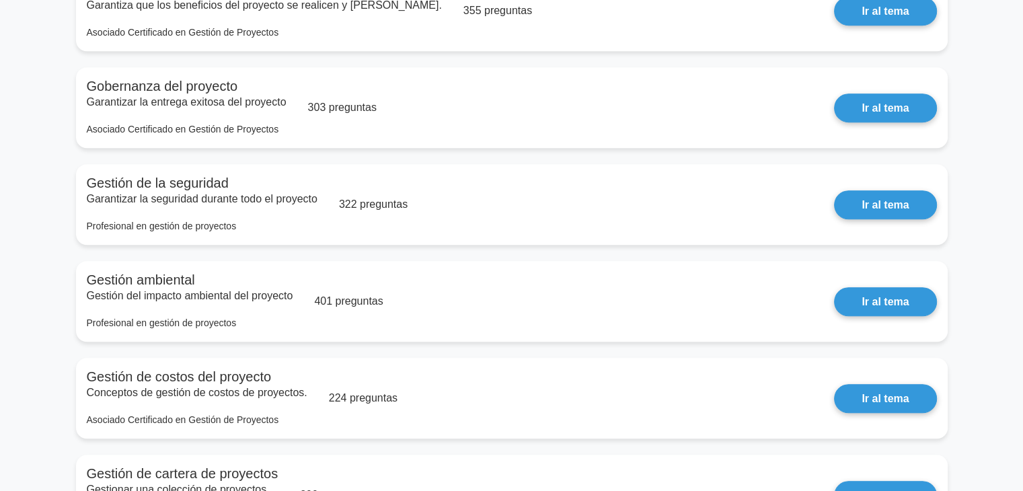
scroll to position [826, 0]
